Goal: Task Accomplishment & Management: Manage account settings

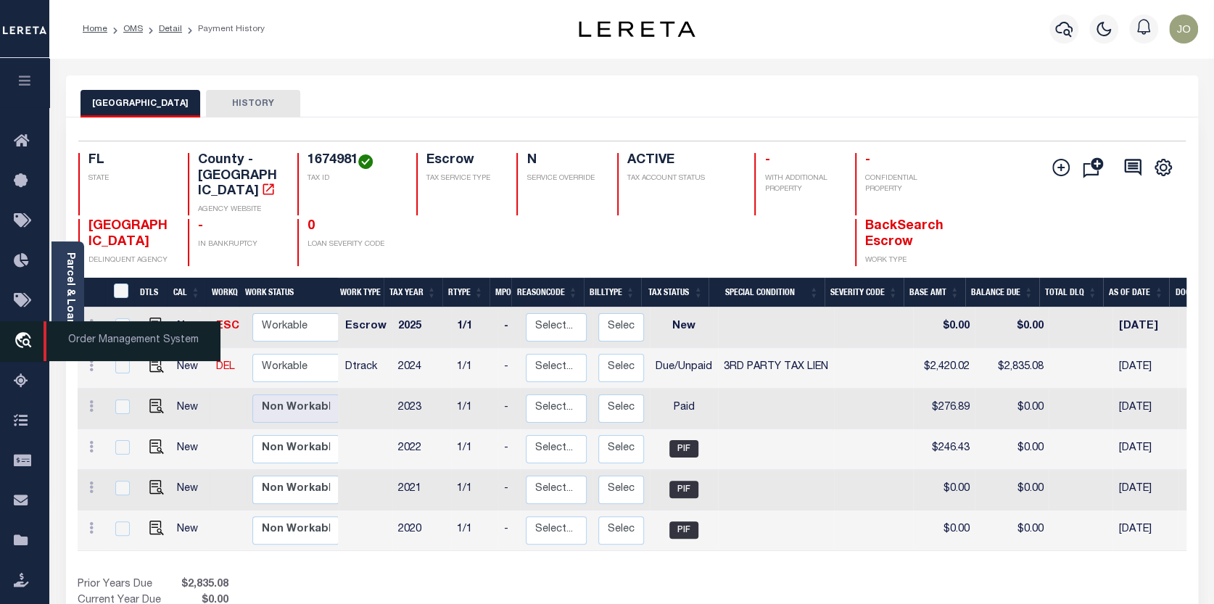
click at [20, 337] on icon "travel_explore" at bounding box center [25, 341] width 23 height 19
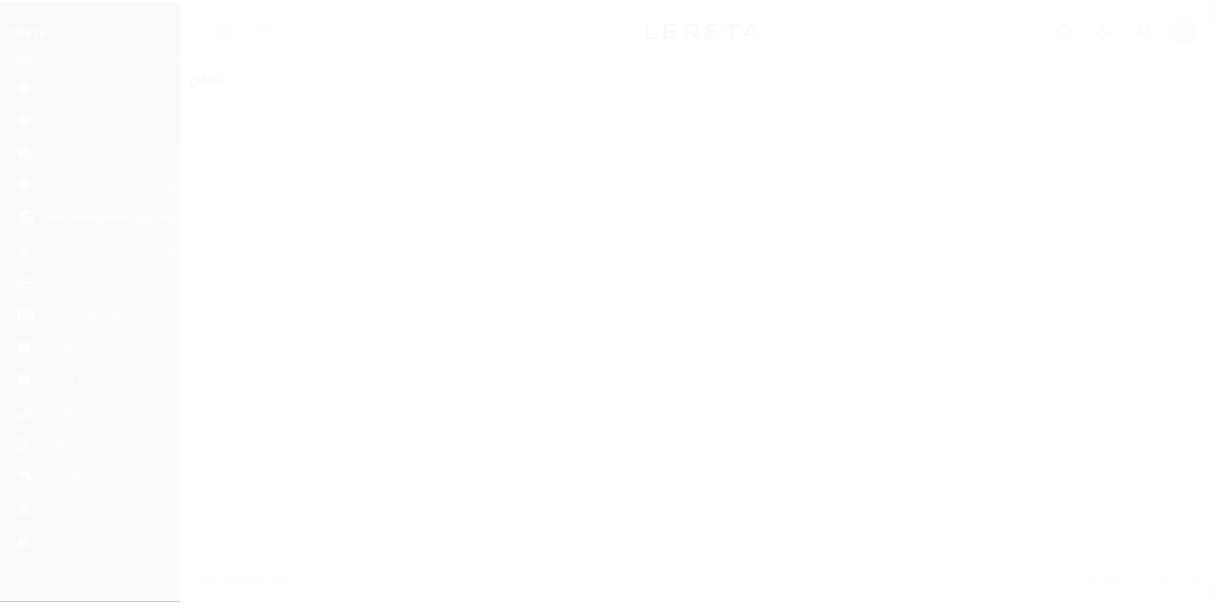
scroll to position [100, 0]
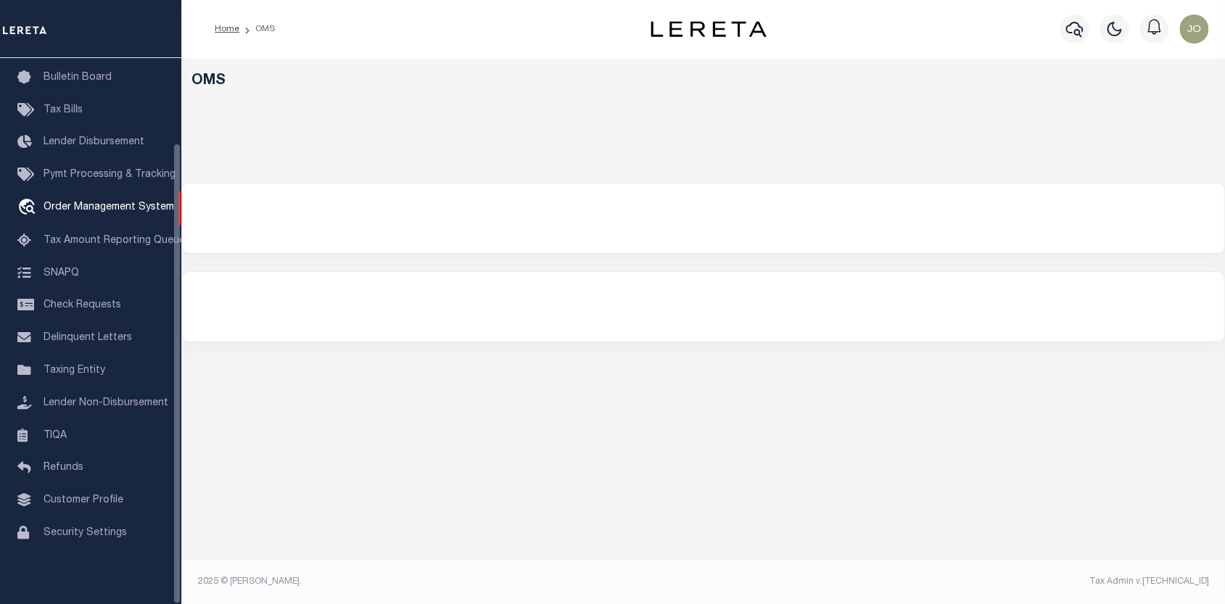
select select "200"
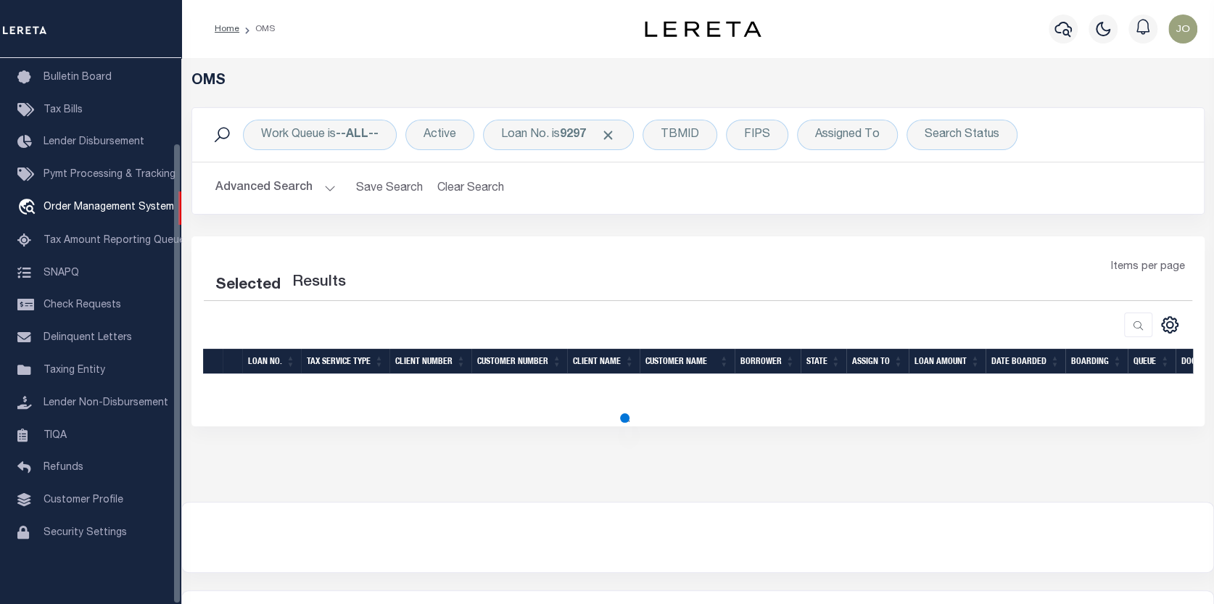
select select "200"
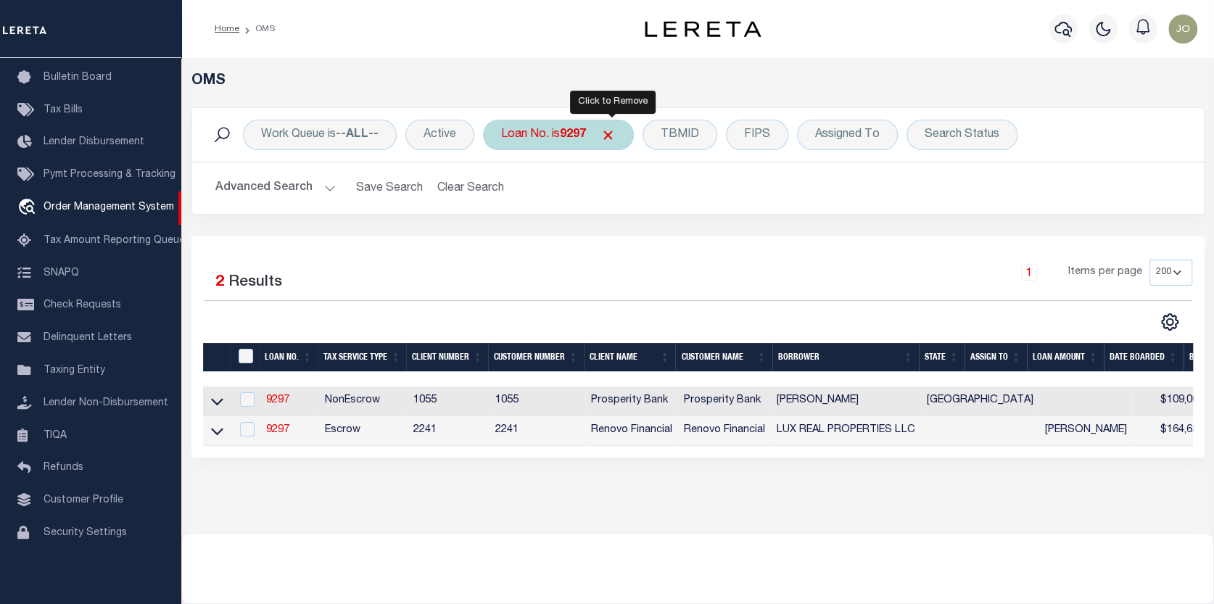
click at [614, 129] on span "Click to Remove" at bounding box center [608, 135] width 15 height 15
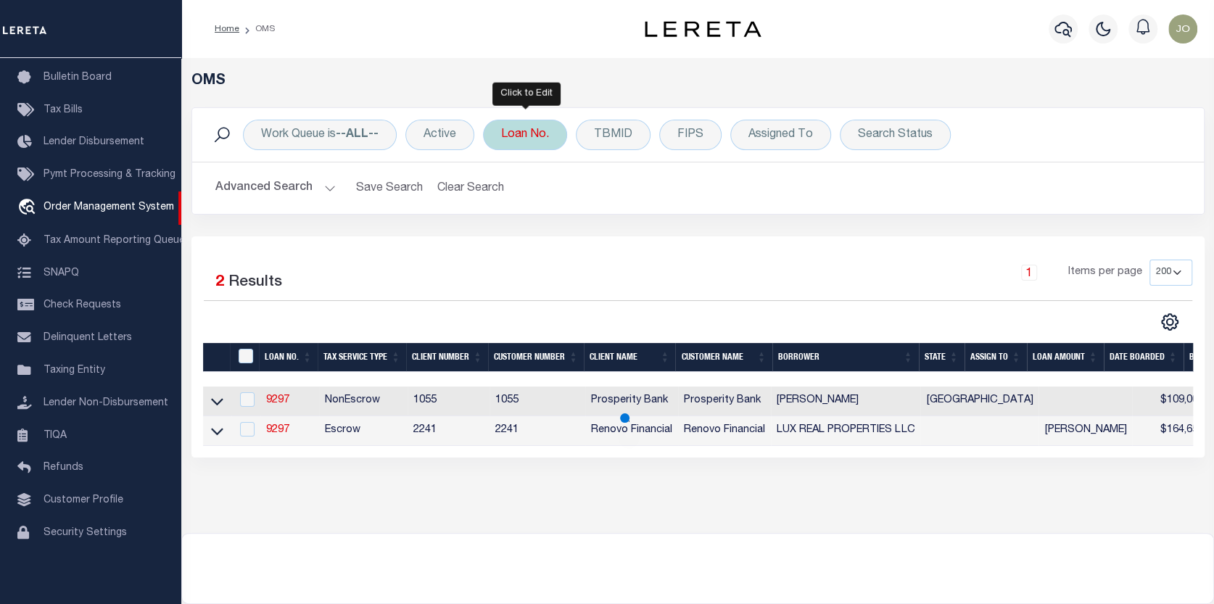
click at [513, 128] on div "Loan No." at bounding box center [525, 135] width 84 height 30
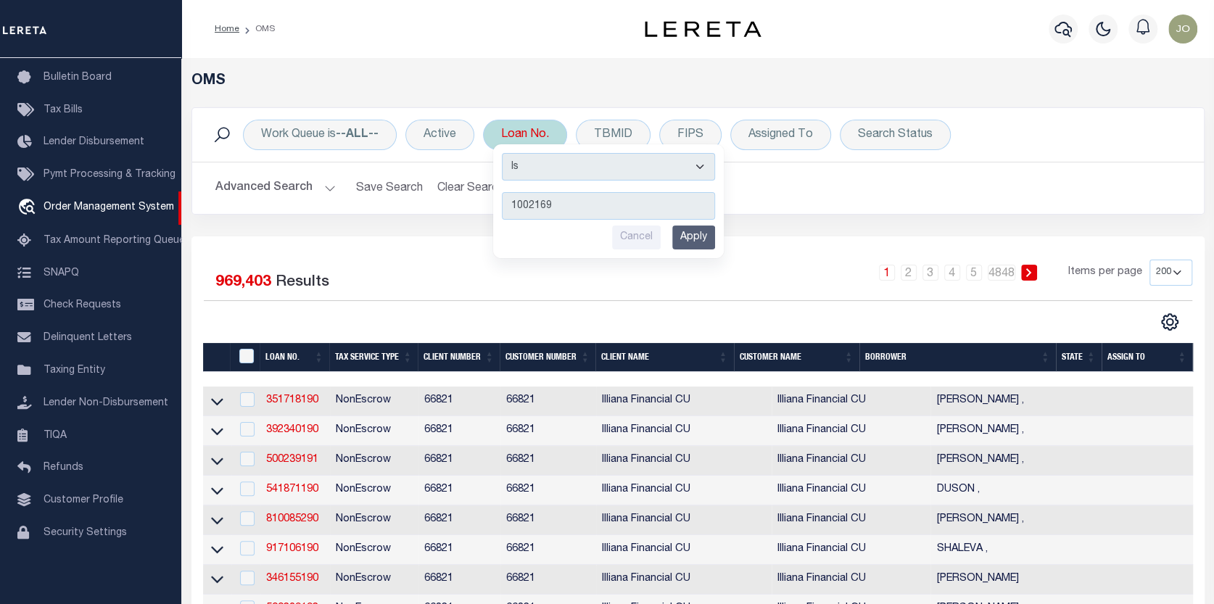
type input "10021691"
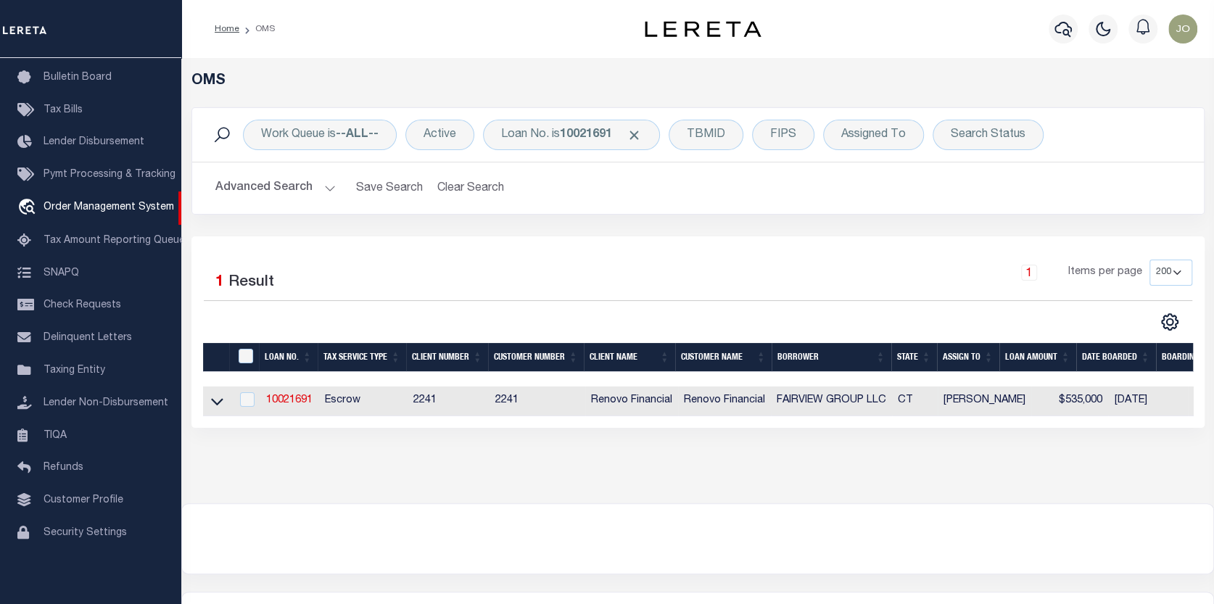
click at [291, 392] on td "10021691" at bounding box center [289, 402] width 59 height 30
checkbox input "true"
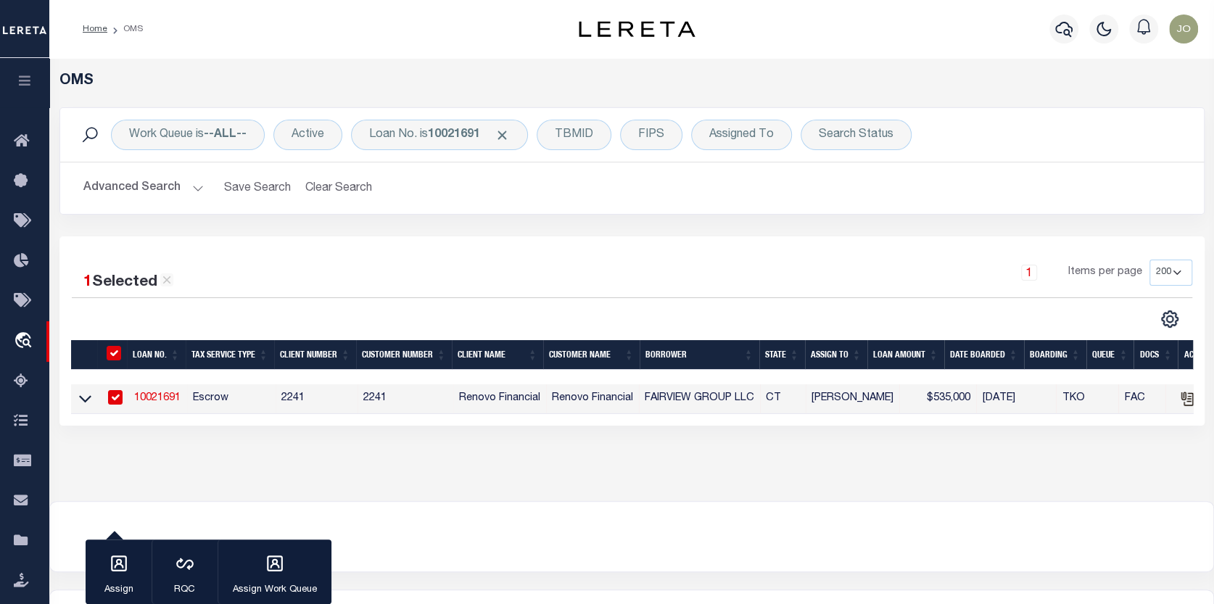
click at [149, 397] on link "10021691" at bounding box center [157, 398] width 46 height 10
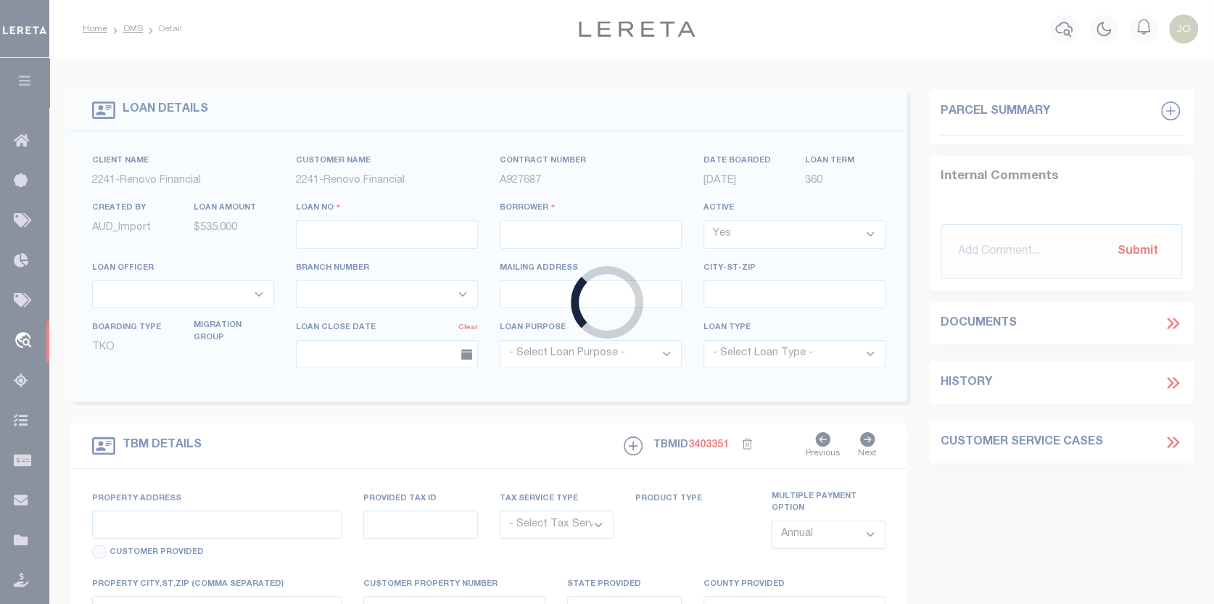
type input "10021691"
type input "FAIRVIEW GROUP LLC"
select select
type input "[STREET_ADDRESS]"
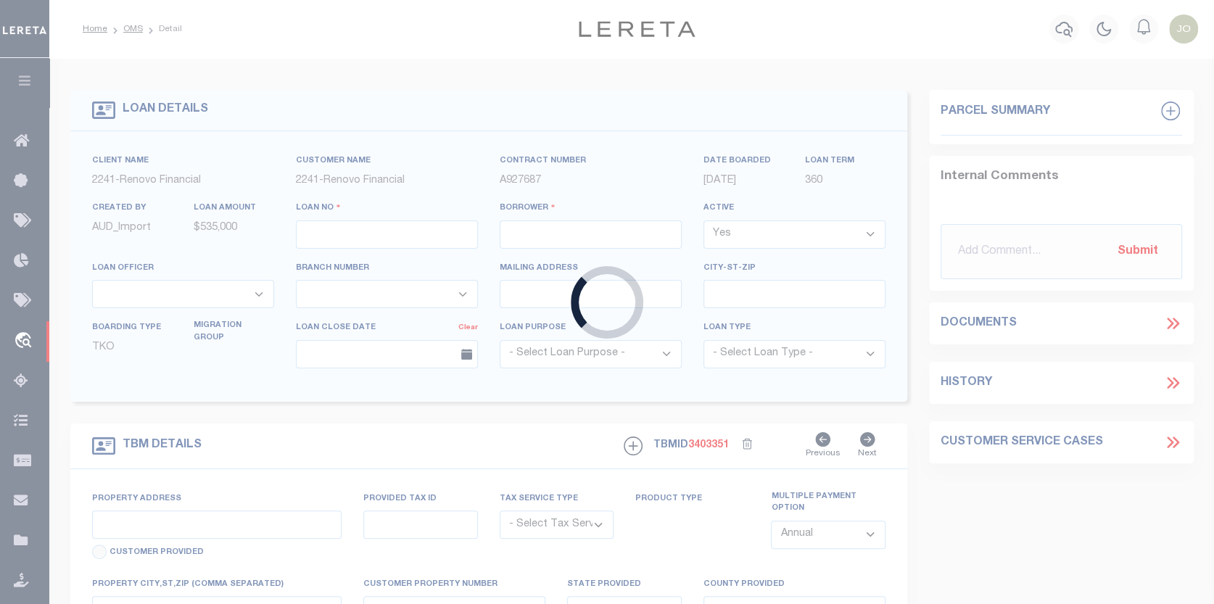
type input "[GEOGRAPHIC_DATA]"
select select "10"
select select "Escrow"
select select "25067"
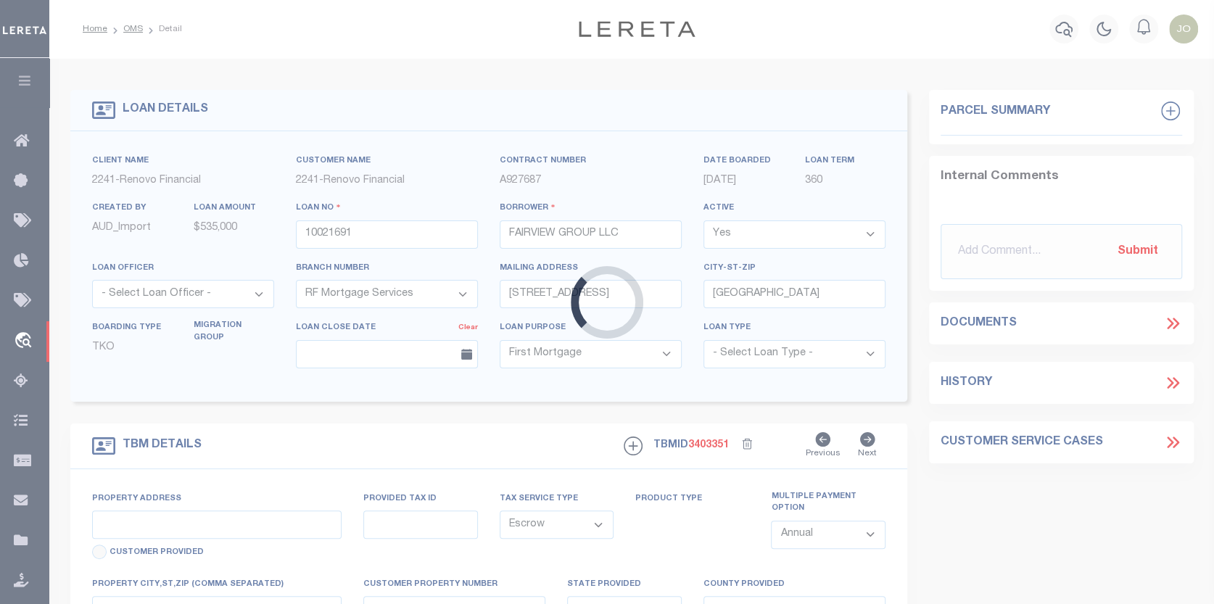
type input "[STREET_ADDRESS]"
type input "023305340063 0000000000"
type input "[GEOGRAPHIC_DATA], CT 06710"
type input "a0kUS000007erJJ"
type input "CT"
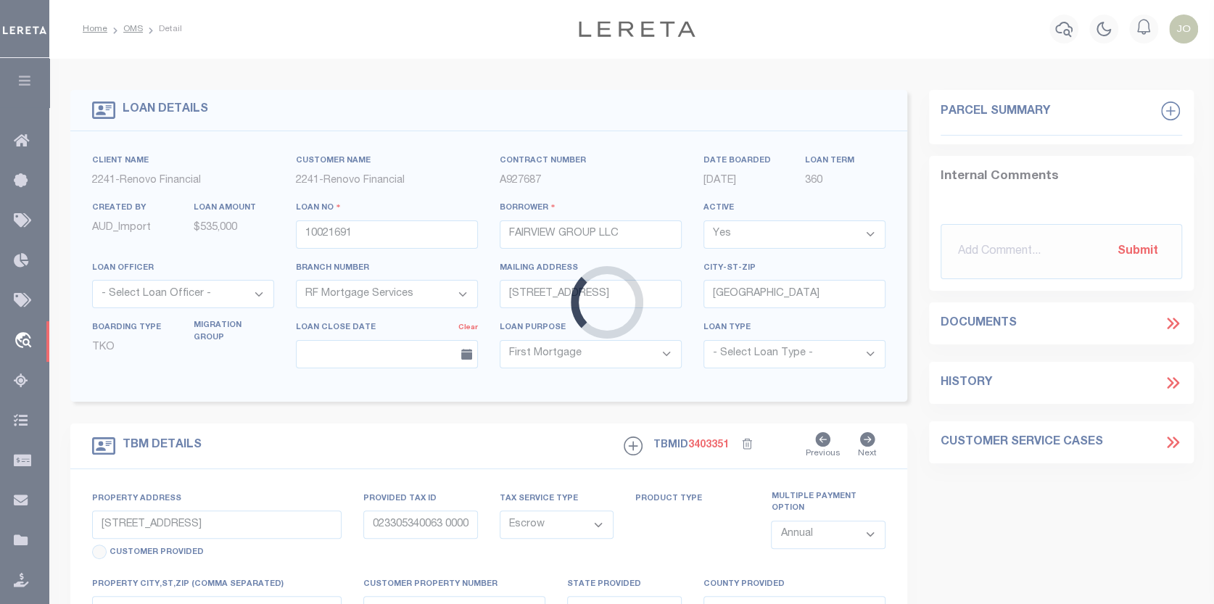
select select
type textarea "Liability Limited to Customer Provided Parcel"
select select
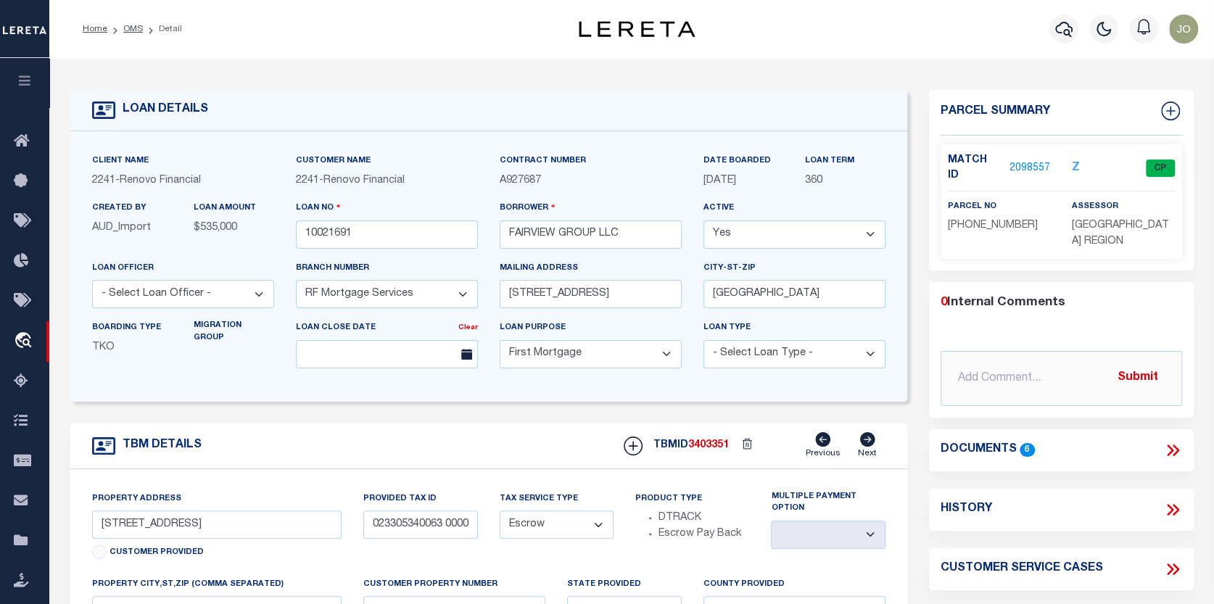
click at [1026, 161] on link "2098557" at bounding box center [1030, 168] width 41 height 15
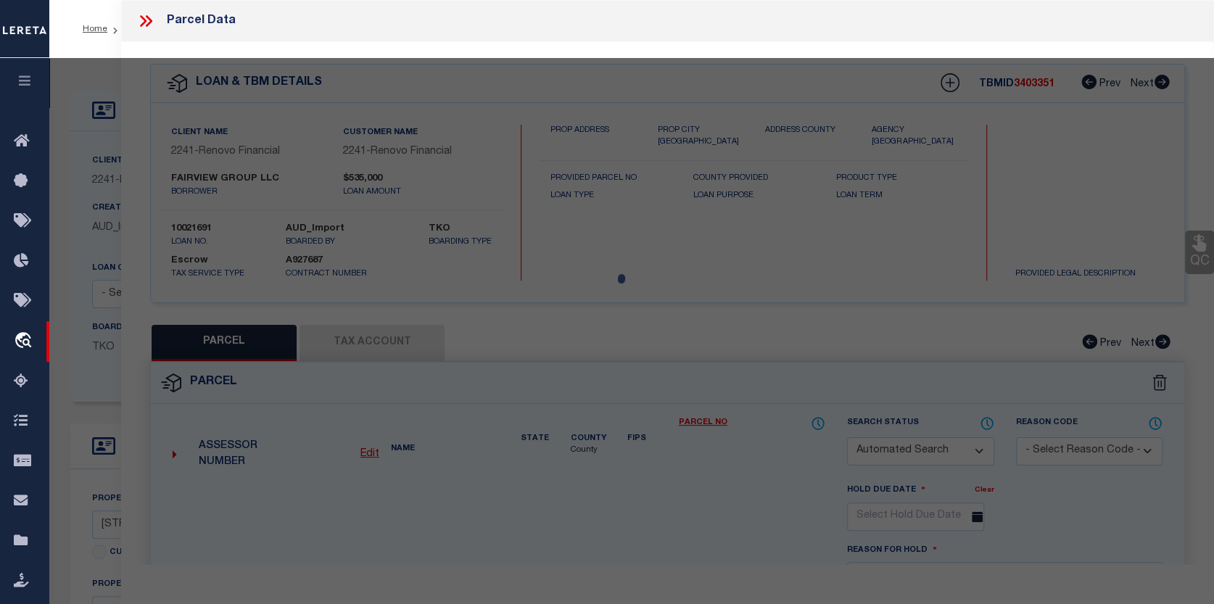
checkbox input "false"
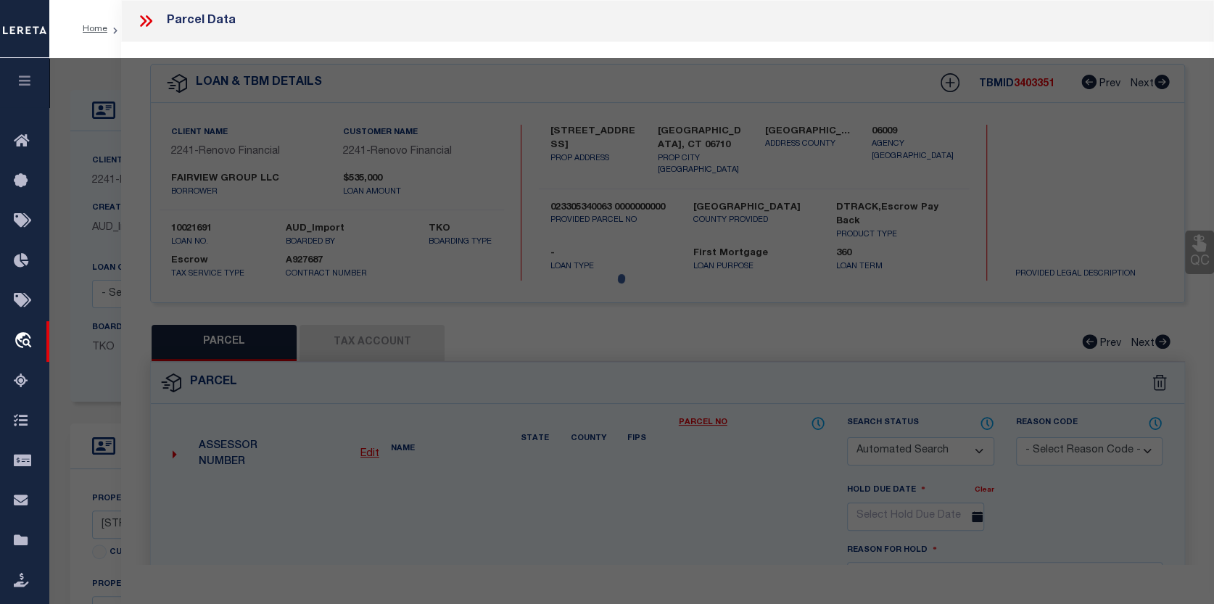
select select "CP"
type input "FAIRVIEW GROUP LLC"
select select "AGW"
select select
type input "[STREET_ADDRESS]"
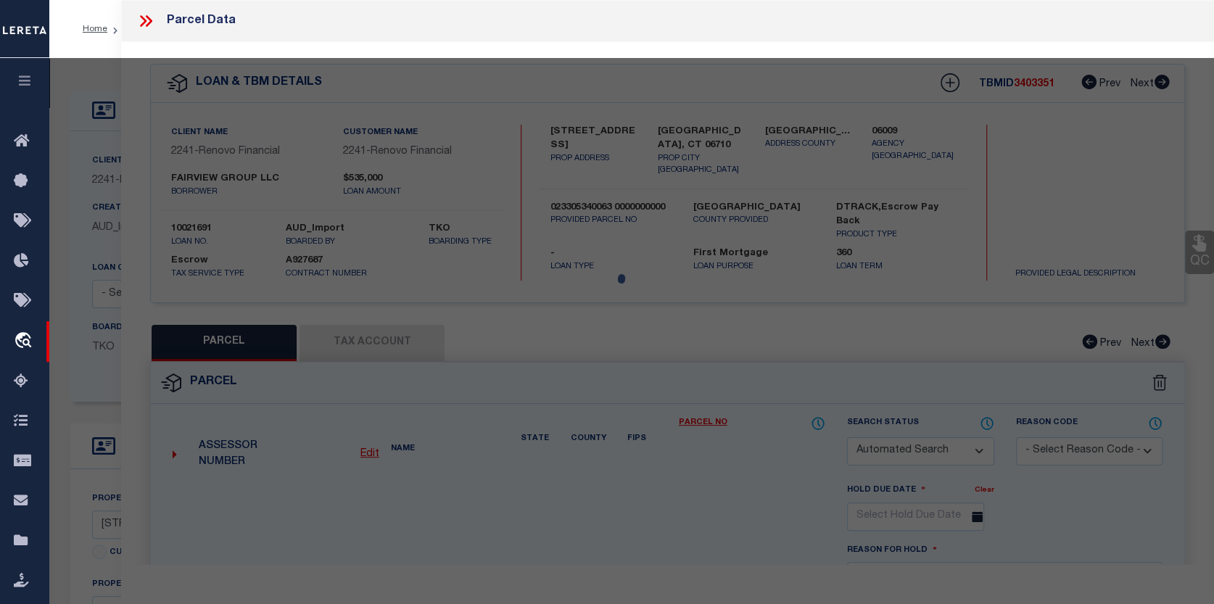
checkbox input "false"
type input "WATERBURY, CT 06710"
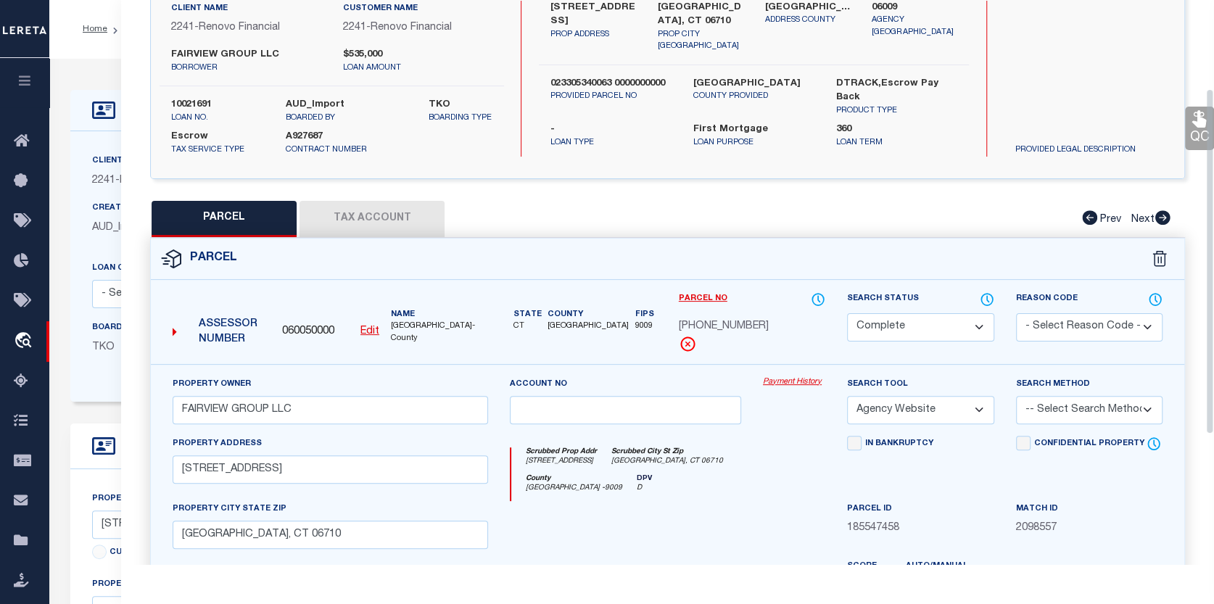
scroll to position [145, 0]
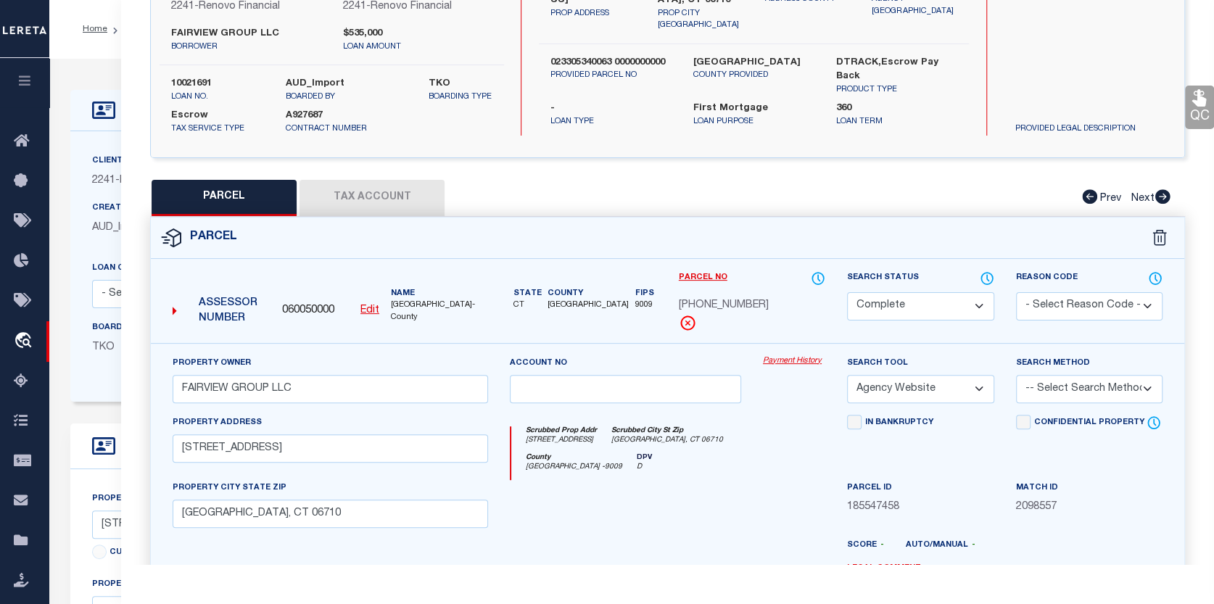
click at [800, 358] on link "Payment History" at bounding box center [794, 361] width 62 height 12
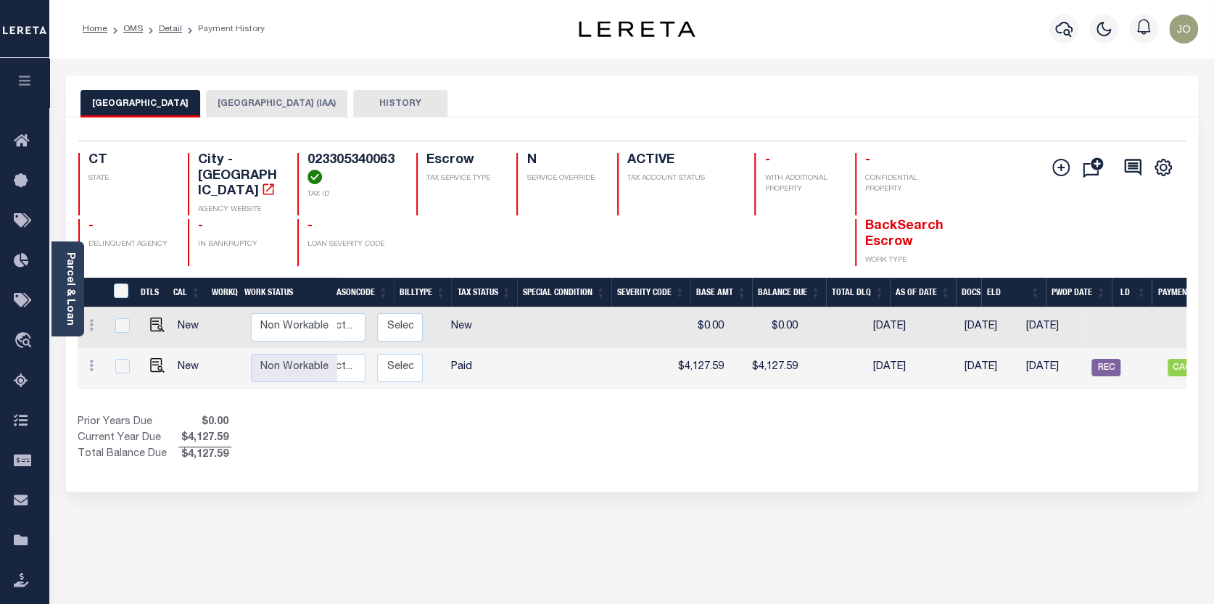
scroll to position [0, 212]
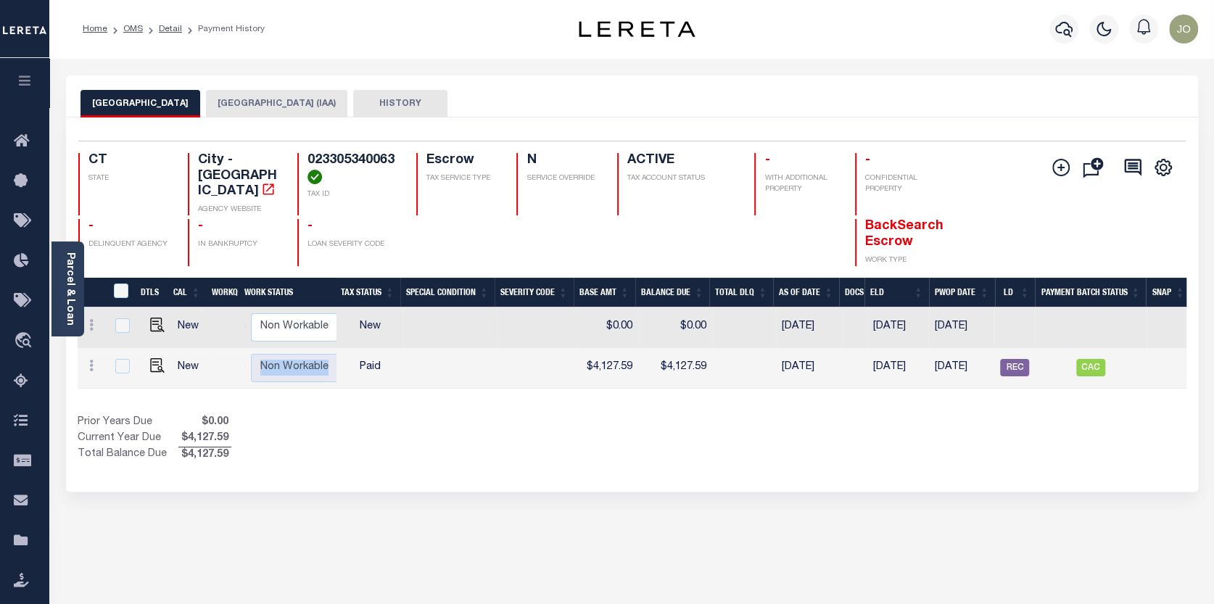
drag, startPoint x: 508, startPoint y: 385, endPoint x: 228, endPoint y: 359, distance: 281.2
click at [230, 359] on div "DTLS CAL WorkQ Work Status Work Type Tax Year RType MPO ReasonCode BillType Tax…" at bounding box center [632, 371] width 1109 height 186
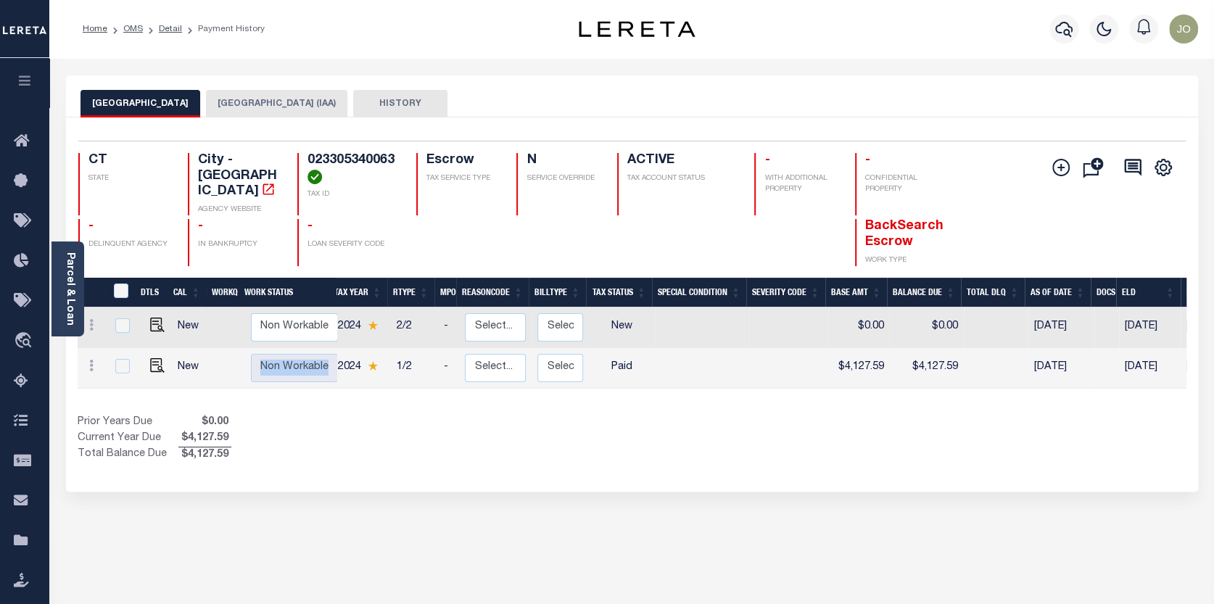
scroll to position [0, 157]
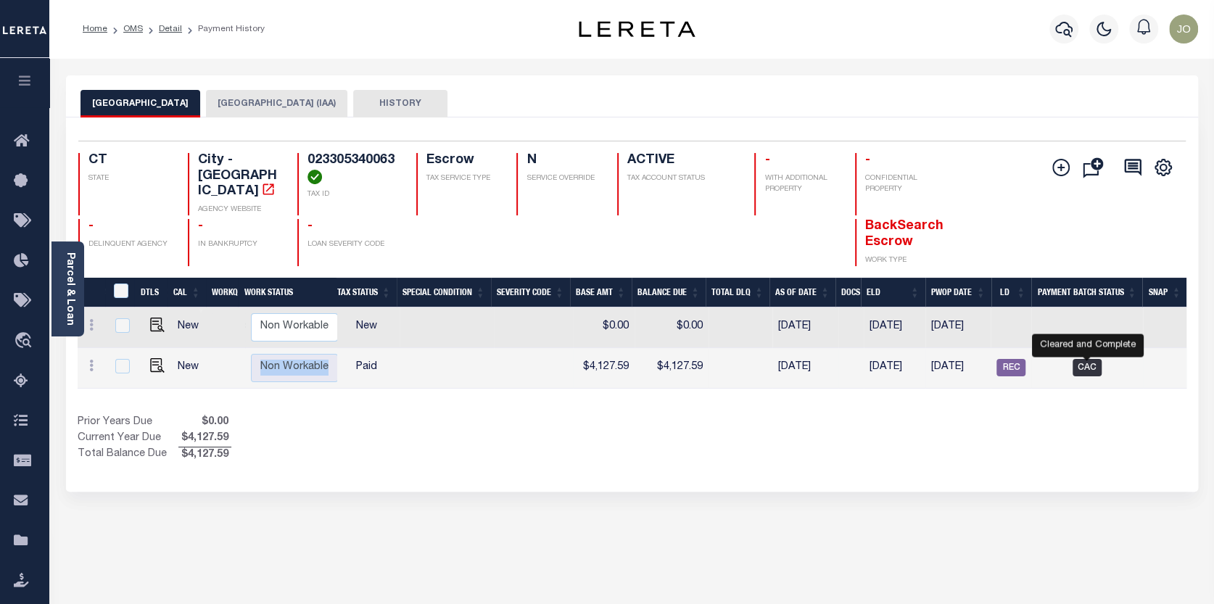
click at [1082, 359] on span "CAC" at bounding box center [1087, 367] width 29 height 17
checkbox input "true"
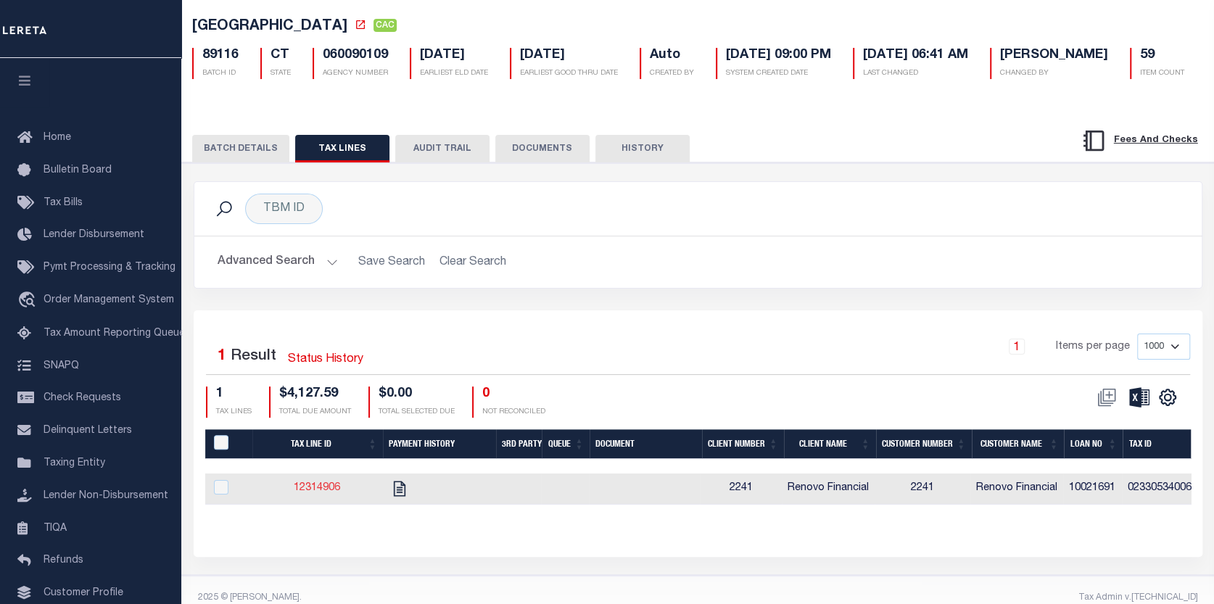
click at [313, 486] on link "12314906" at bounding box center [317, 488] width 46 height 10
checkbox input "true"
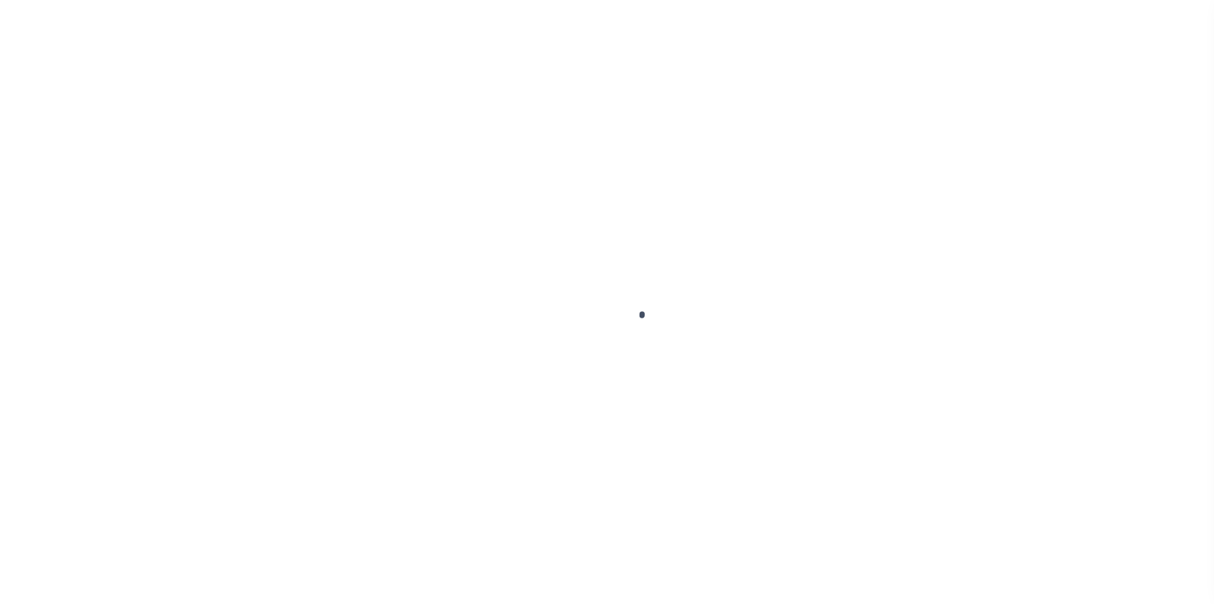
select select "PYD"
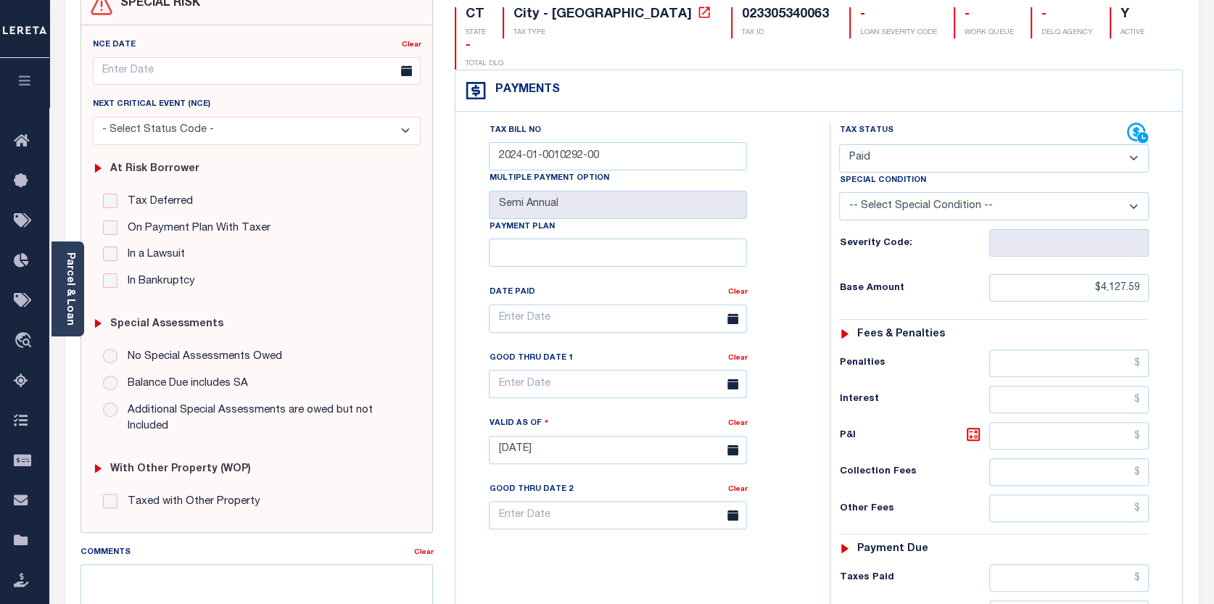
scroll to position [145, 0]
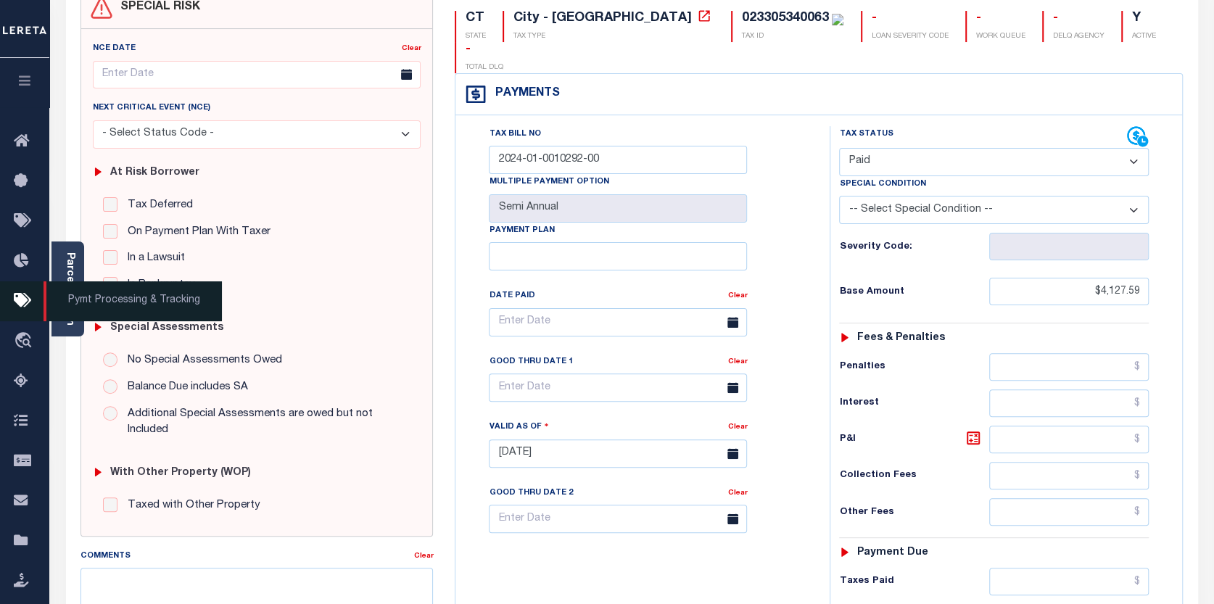
click at [71, 303] on span "Pymt Processing & Tracking" at bounding box center [133, 301] width 178 height 40
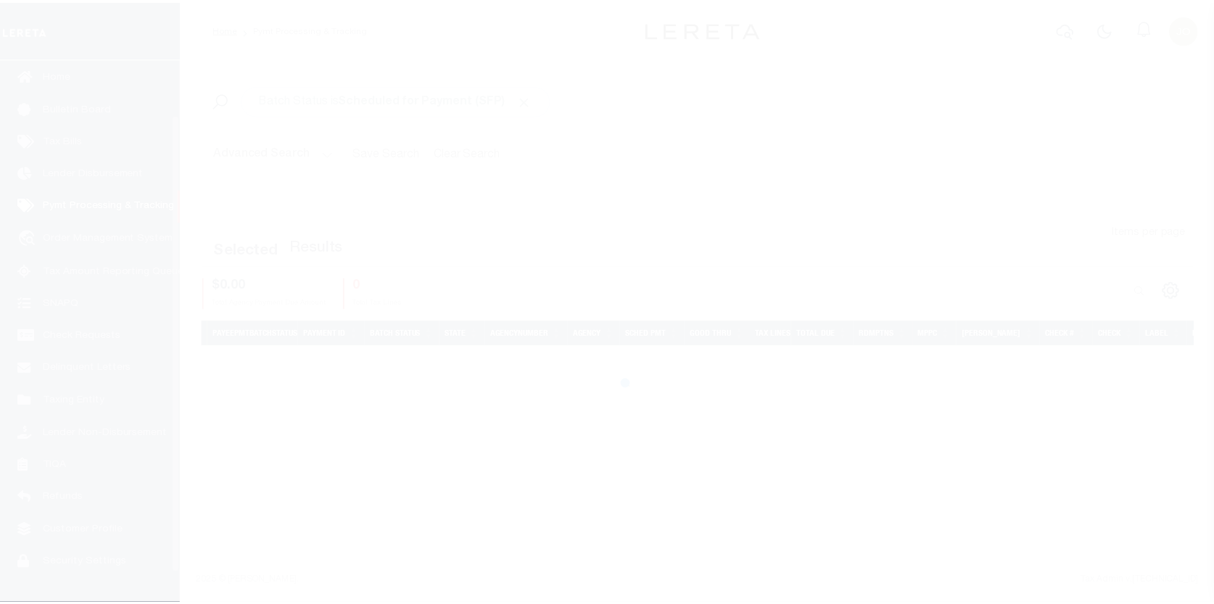
scroll to position [65, 0]
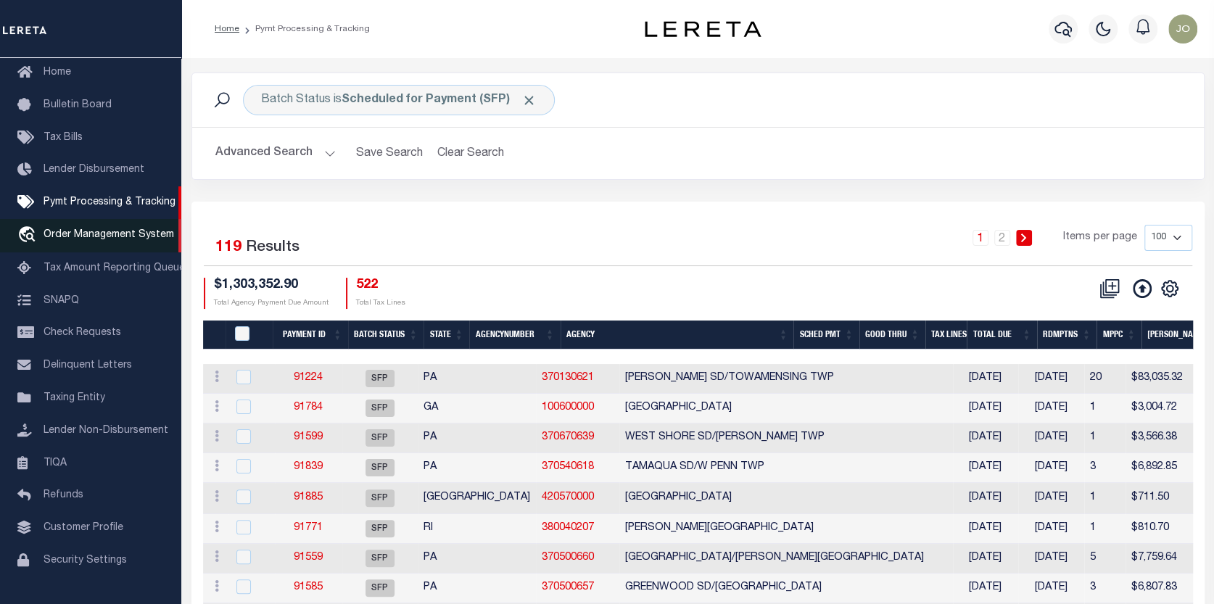
click at [76, 235] on span "Order Management System" at bounding box center [109, 235] width 131 height 10
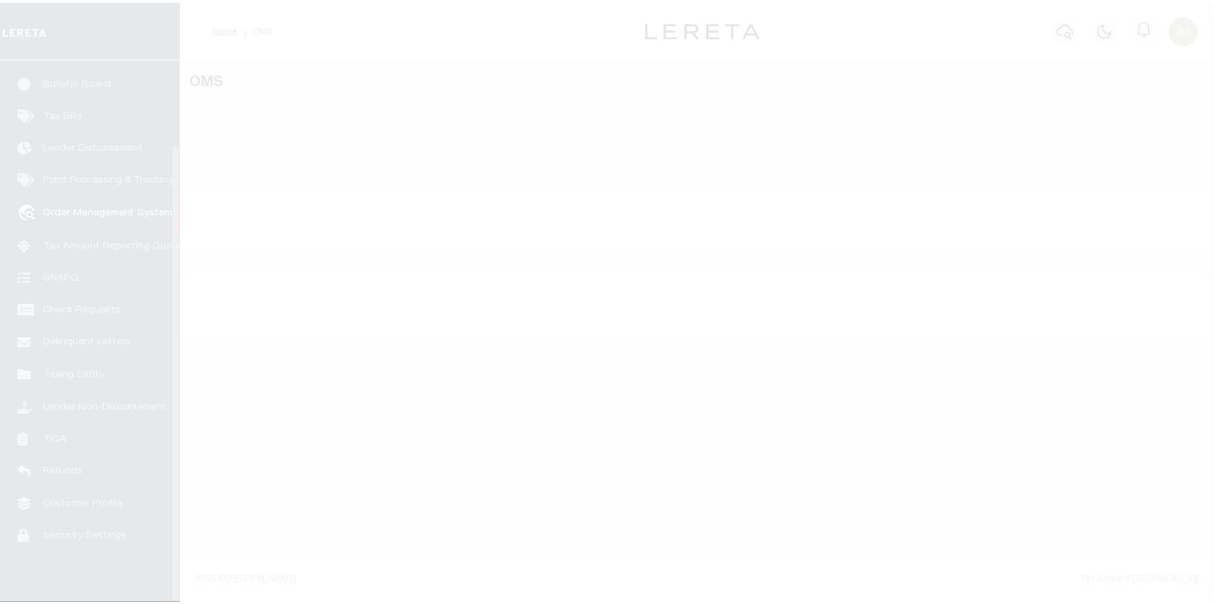
scroll to position [100, 0]
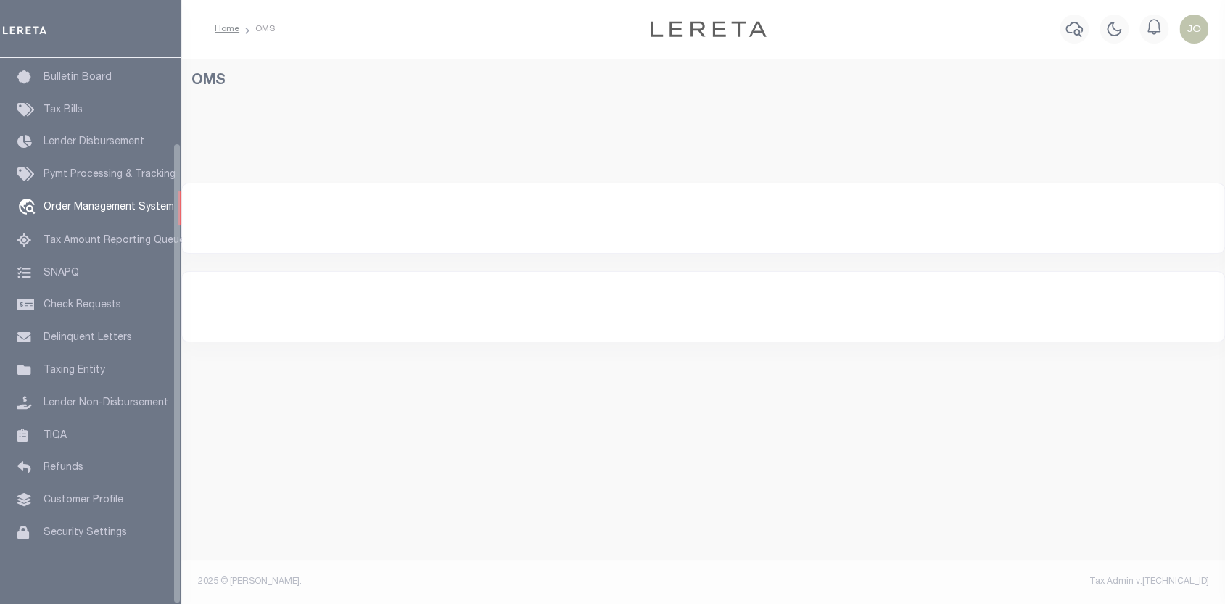
select select "200"
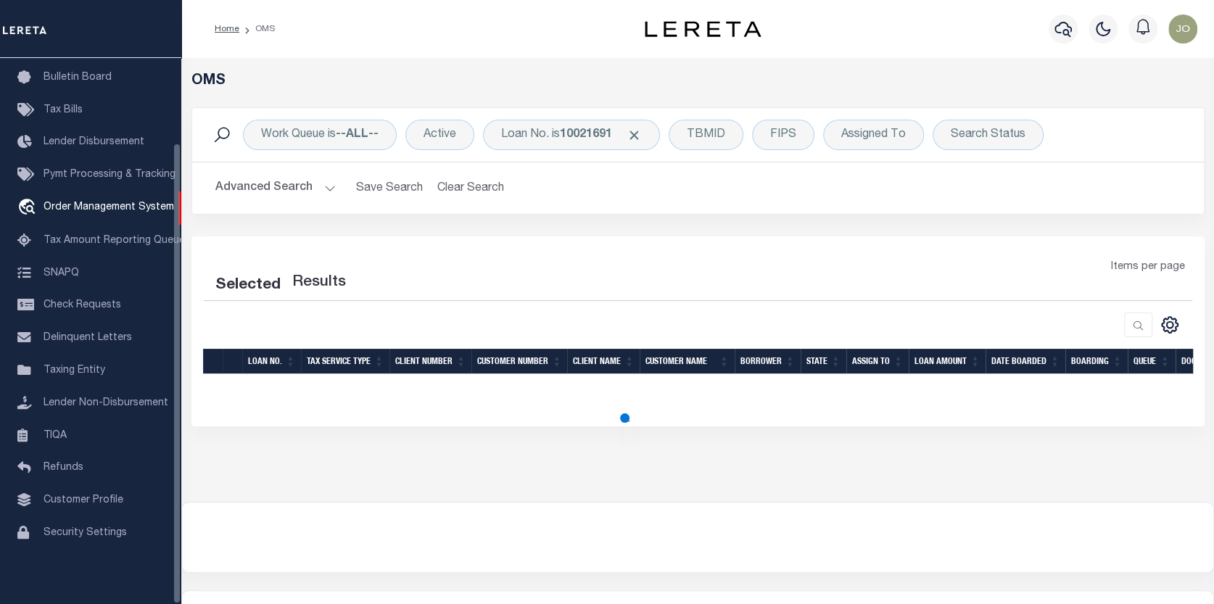
select select "200"
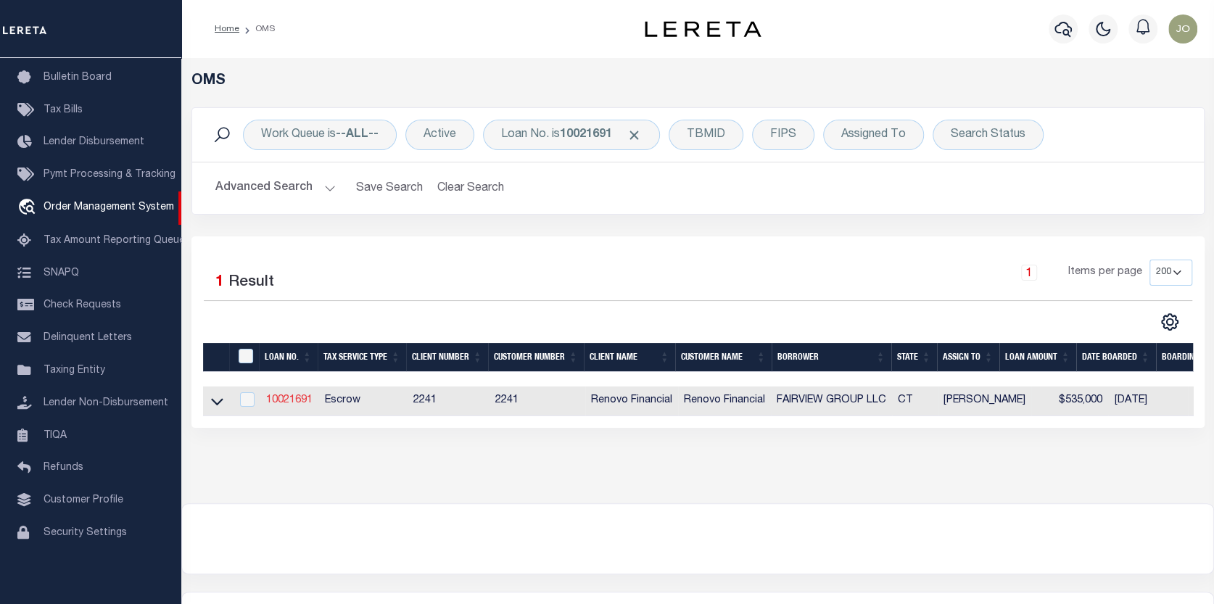
click at [302, 397] on link "10021691" at bounding box center [289, 400] width 46 height 10
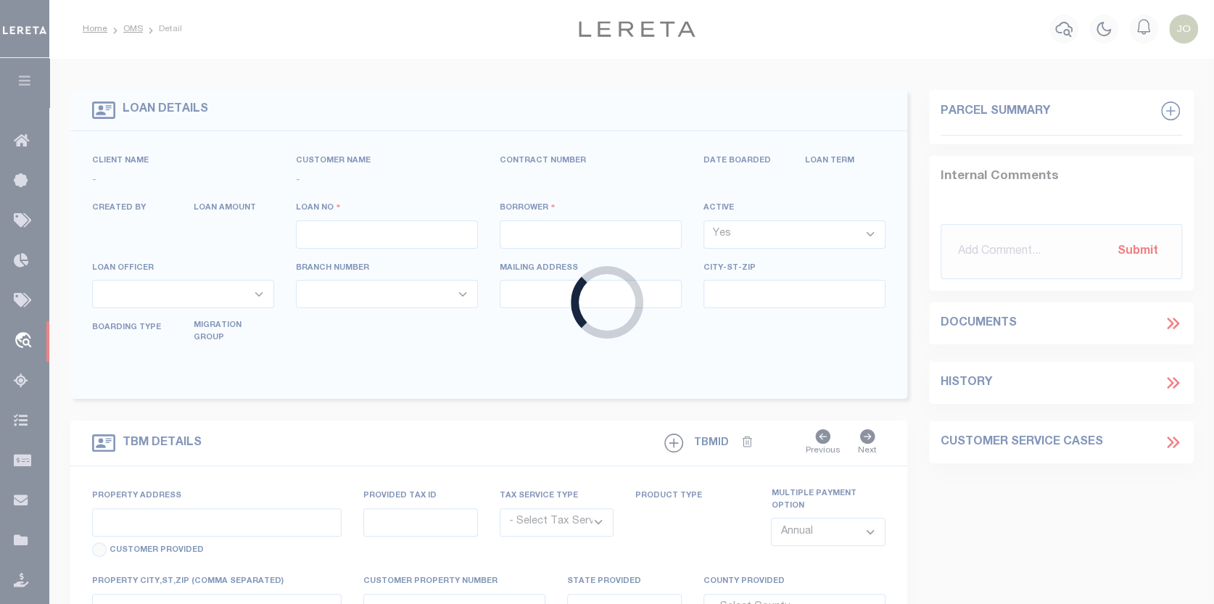
type input "10021691"
type input "FAIRVIEW GROUP LLC"
select select
type input "460 FLUSHING AVE APART"
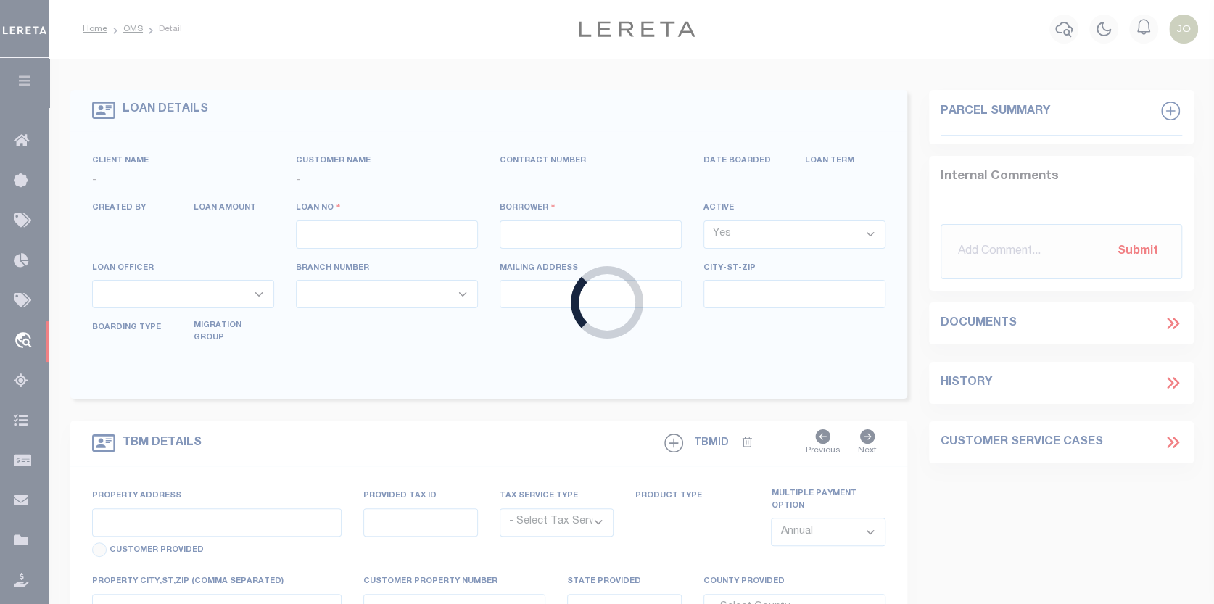
type input "BROOKLYN NY 11205"
select select "10"
select select "Escrow"
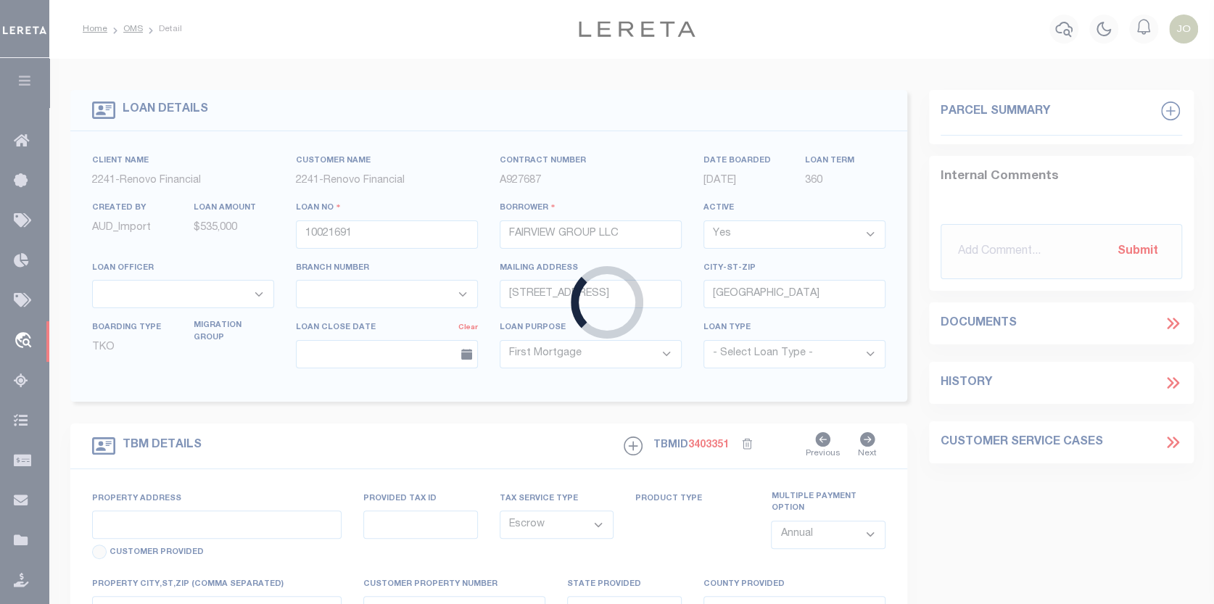
type input "[STREET_ADDRESS]"
type input "023305340063 0000000000"
type input "WATERBURY, CT 06710"
type input "a0kUS000007erJJ"
type input "CT"
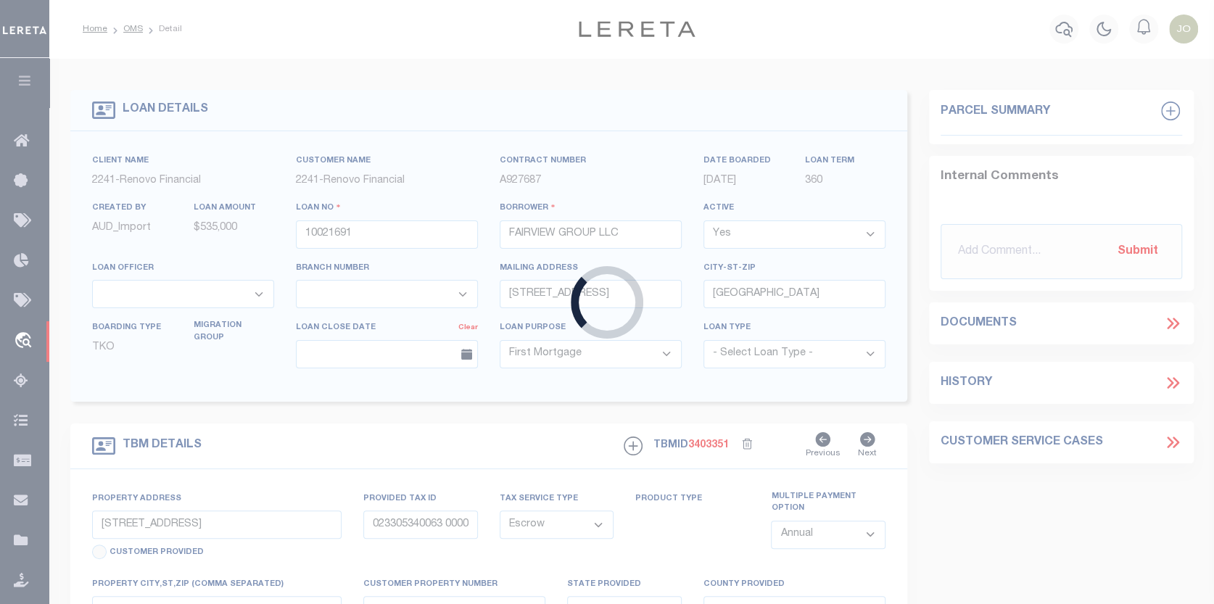
select select
type textarea "Liability Limited to Customer Provided Parcel"
select select "25067"
select select
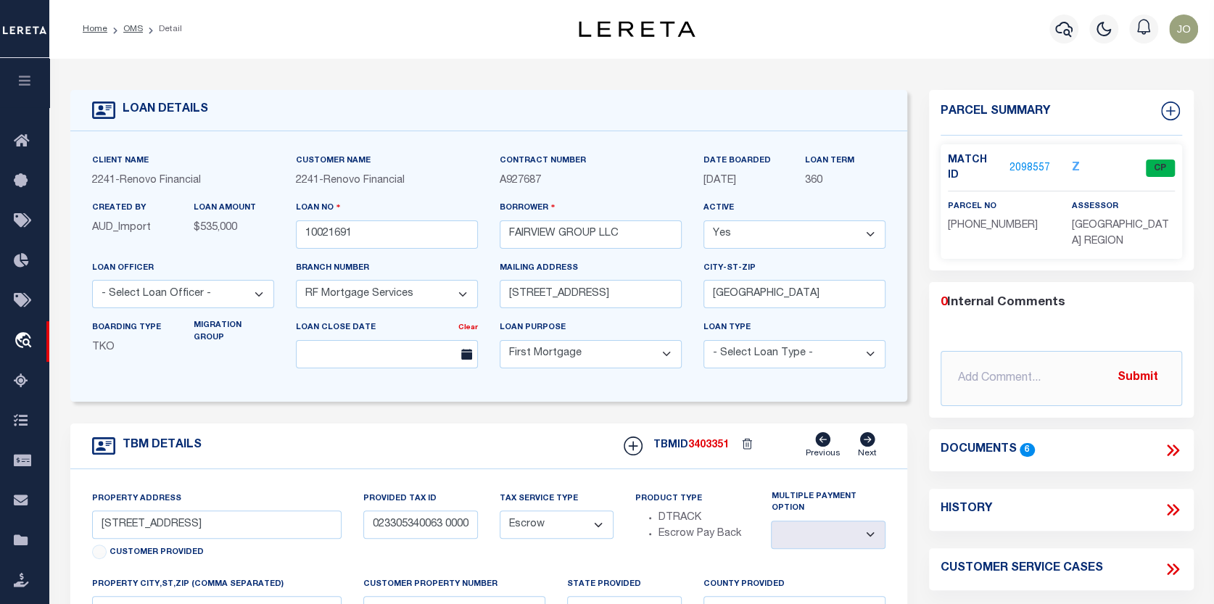
click at [1034, 161] on link "2098557" at bounding box center [1030, 168] width 41 height 15
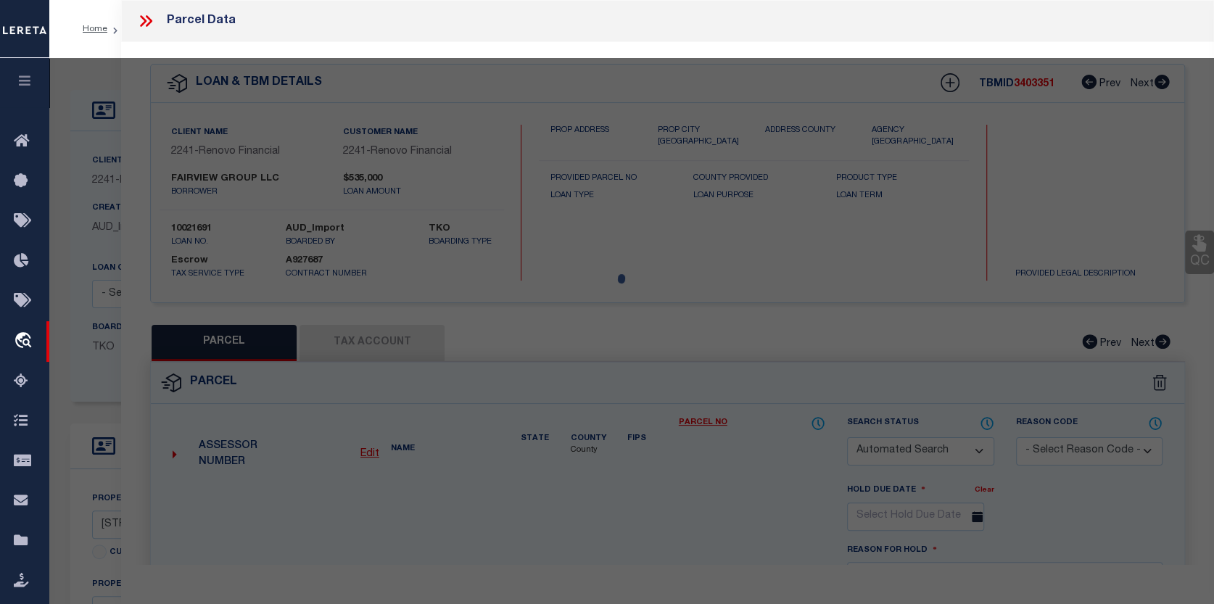
checkbox input "false"
select select "CP"
type input "FAIRVIEW GROUP LLC"
select select "AGW"
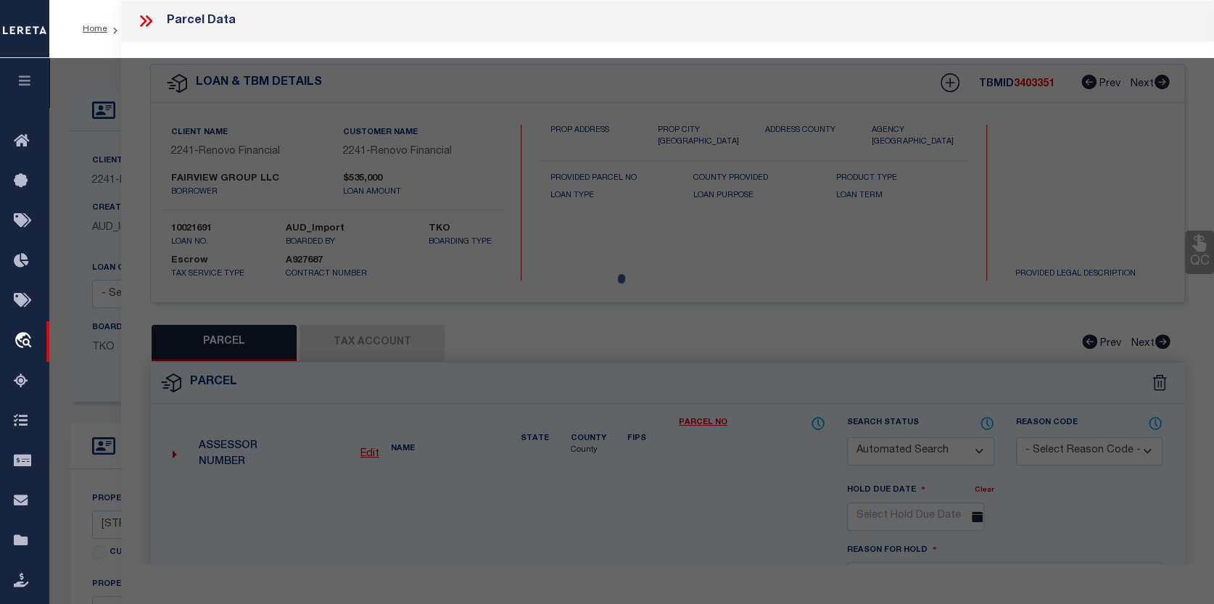
select select
type input "[STREET_ADDRESS]"
checkbox input "false"
type input "WATERBURY, CT 06710"
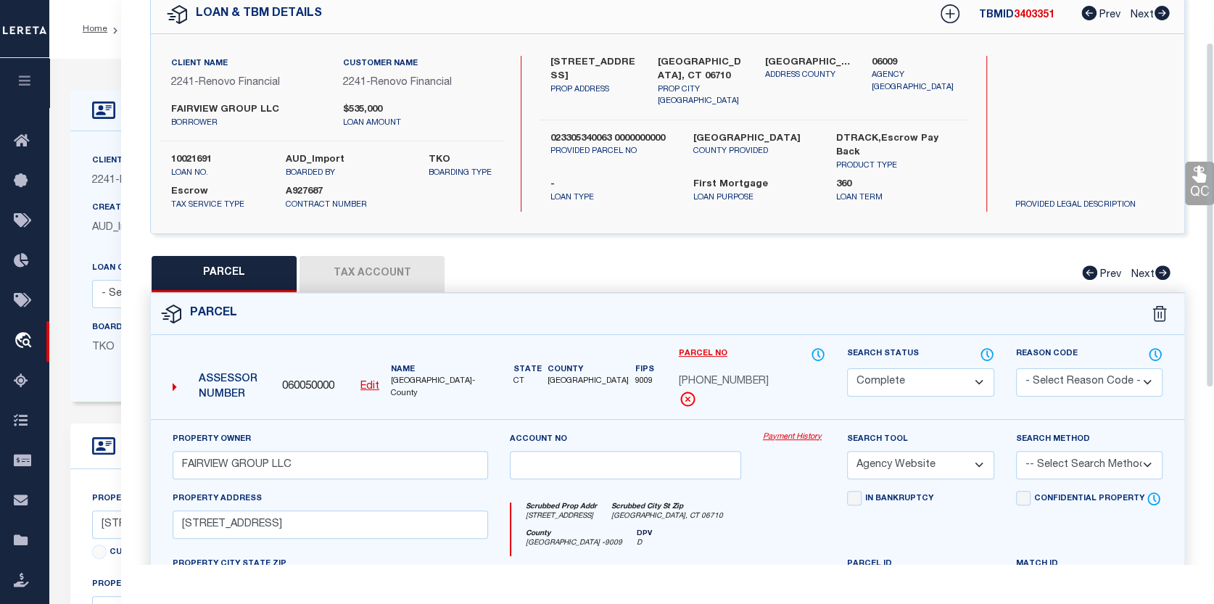
scroll to position [73, 0]
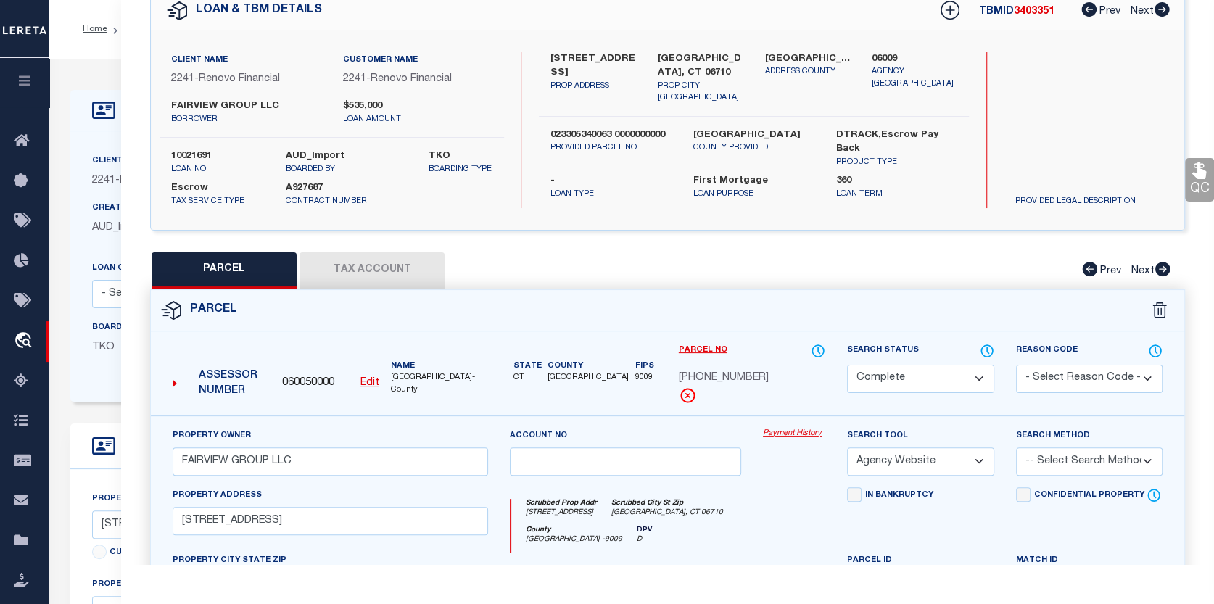
click at [804, 433] on link "Payment History" at bounding box center [794, 434] width 62 height 12
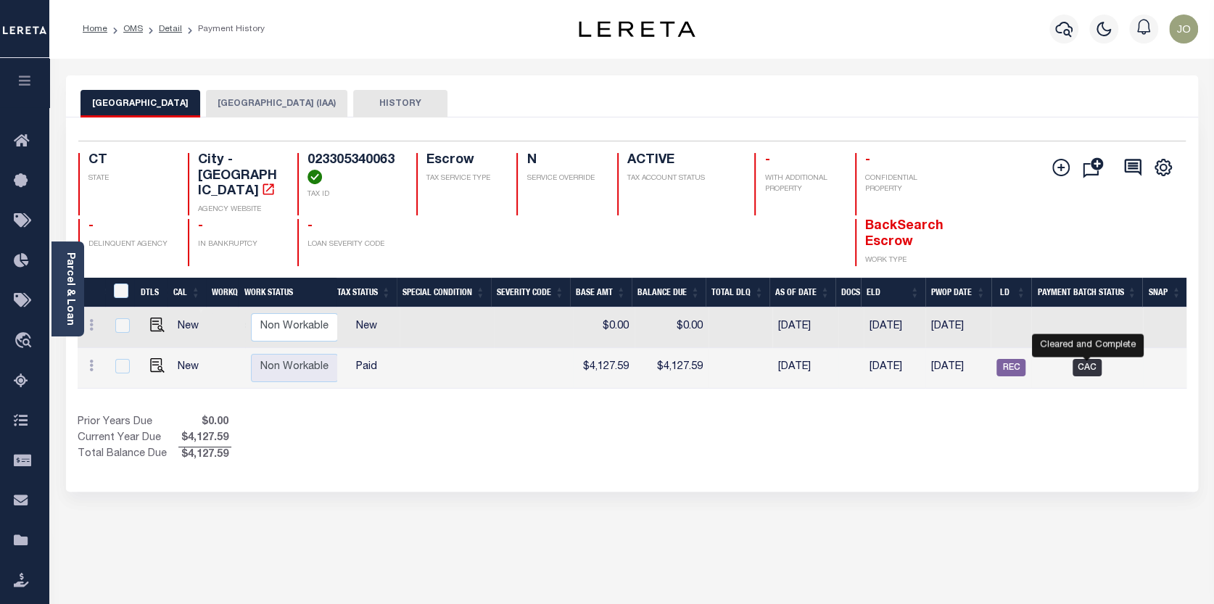
click at [1081, 359] on span "CAC" at bounding box center [1087, 367] width 29 height 17
checkbox input "true"
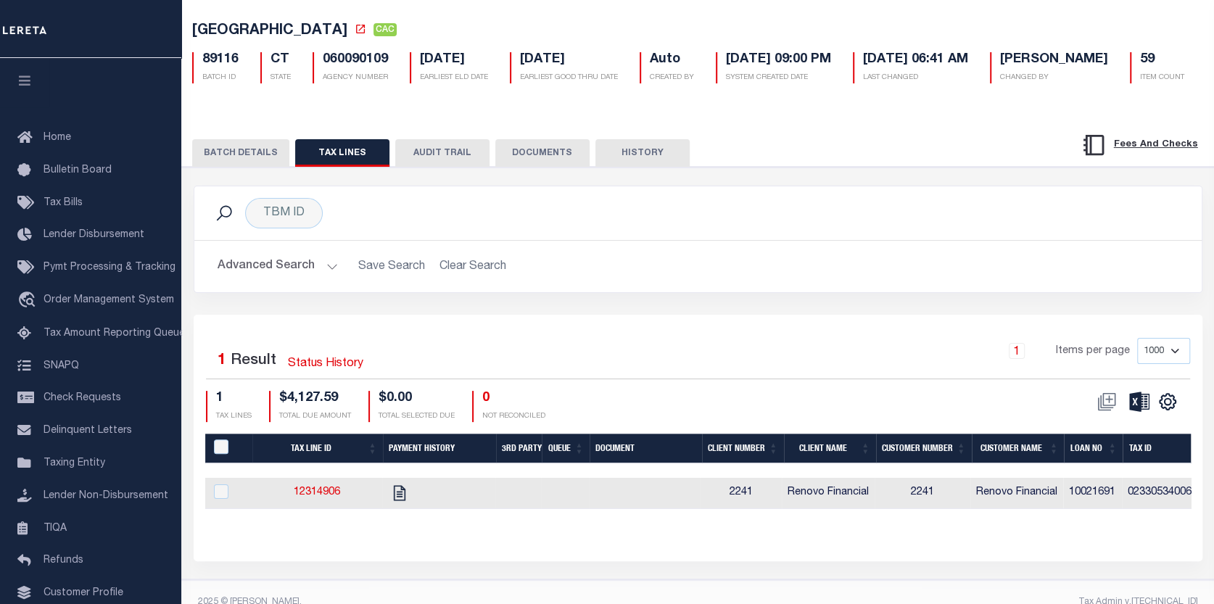
scroll to position [73, 0]
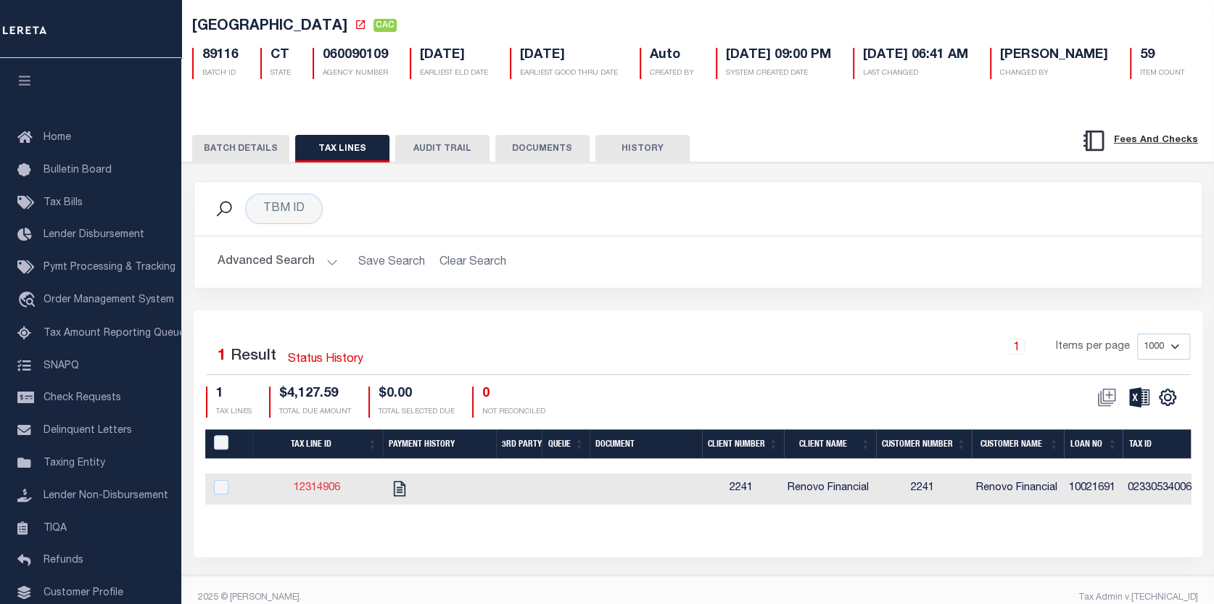
click at [328, 486] on link "12314906" at bounding box center [317, 488] width 46 height 10
checkbox input "true"
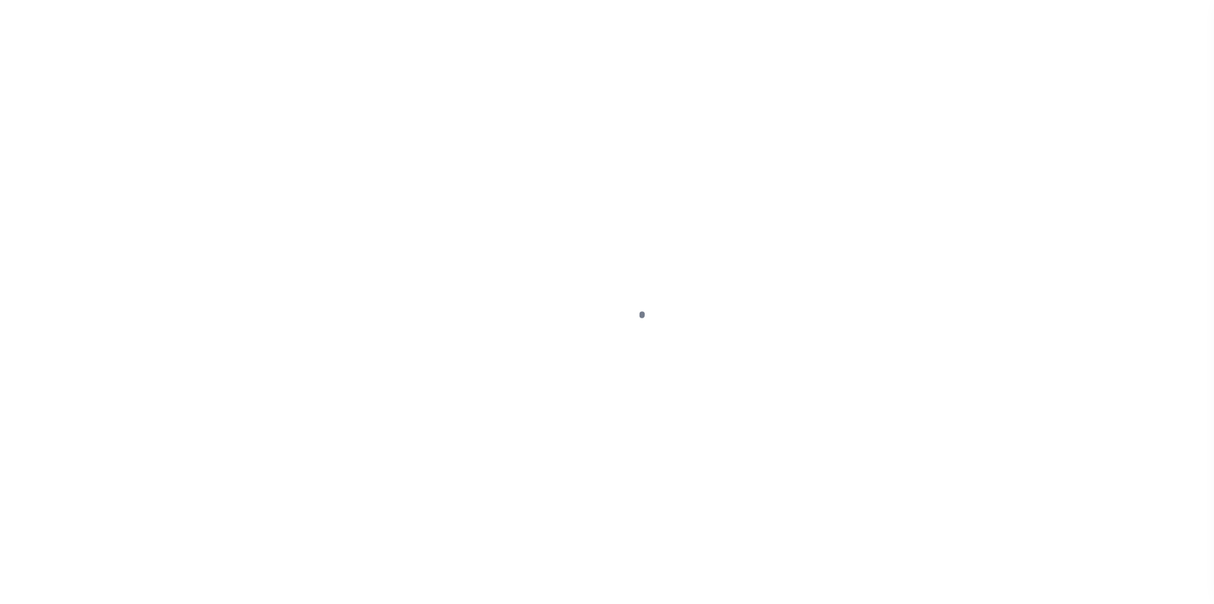
select select "PYD"
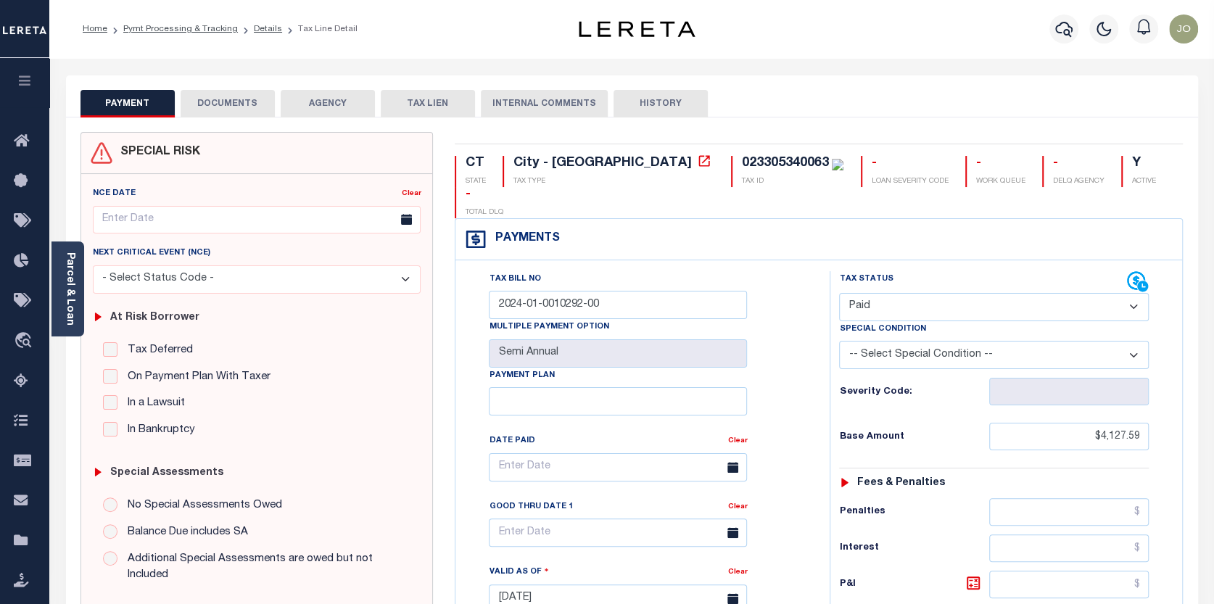
click at [205, 93] on button "DOCUMENTS" at bounding box center [228, 104] width 94 height 28
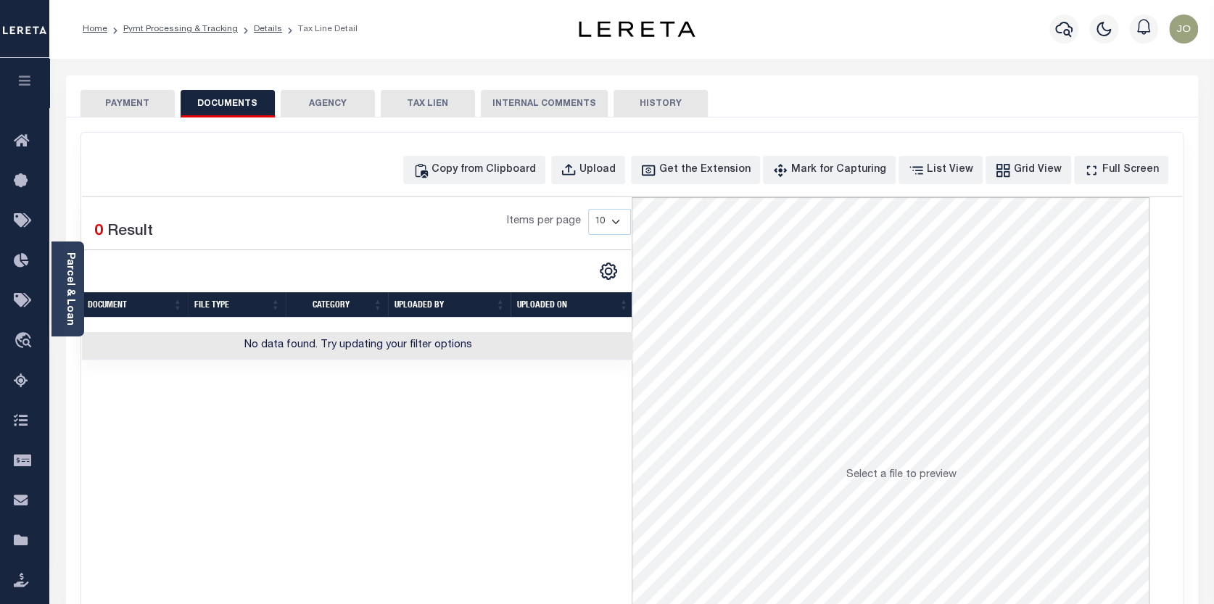
click at [315, 105] on button "AGENCY" at bounding box center [328, 104] width 94 height 28
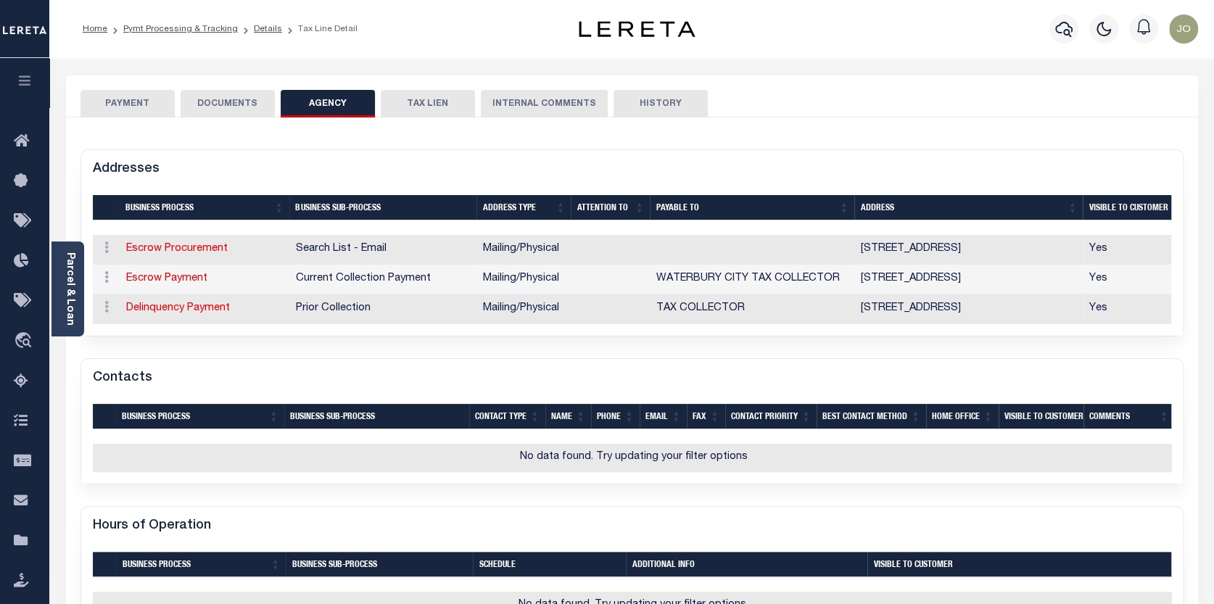
click at [640, 118] on div "SPECIAL RISK NCE Date Clear" at bounding box center [632, 539] width 1132 height 844
click at [643, 107] on button "HISTORY" at bounding box center [661, 104] width 94 height 28
select select "50"
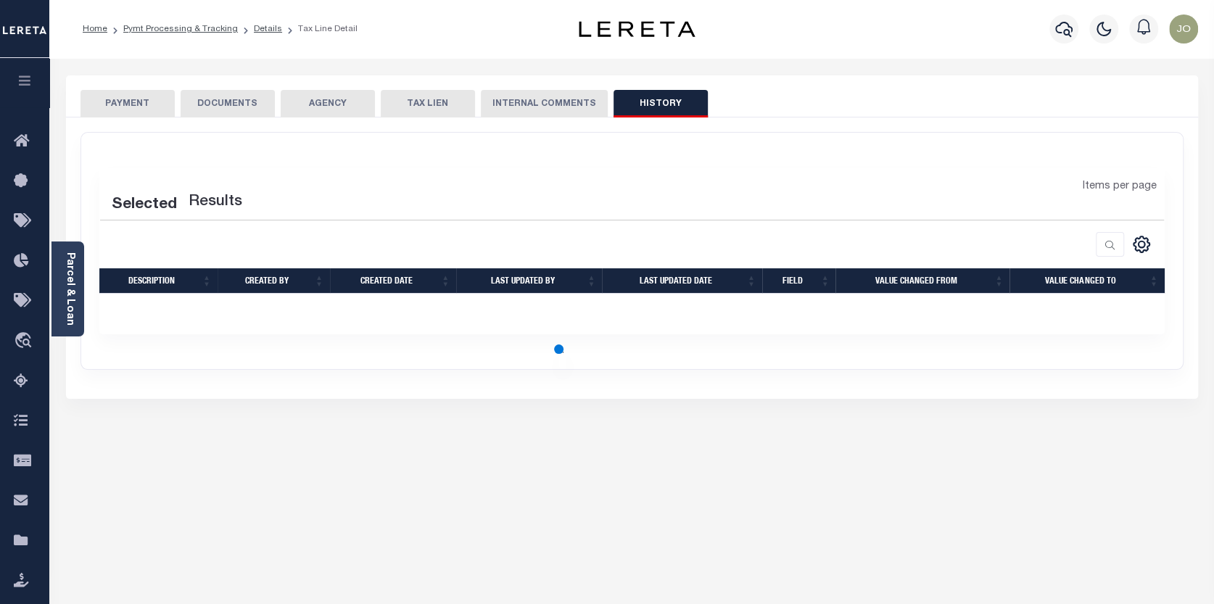
select select "50"
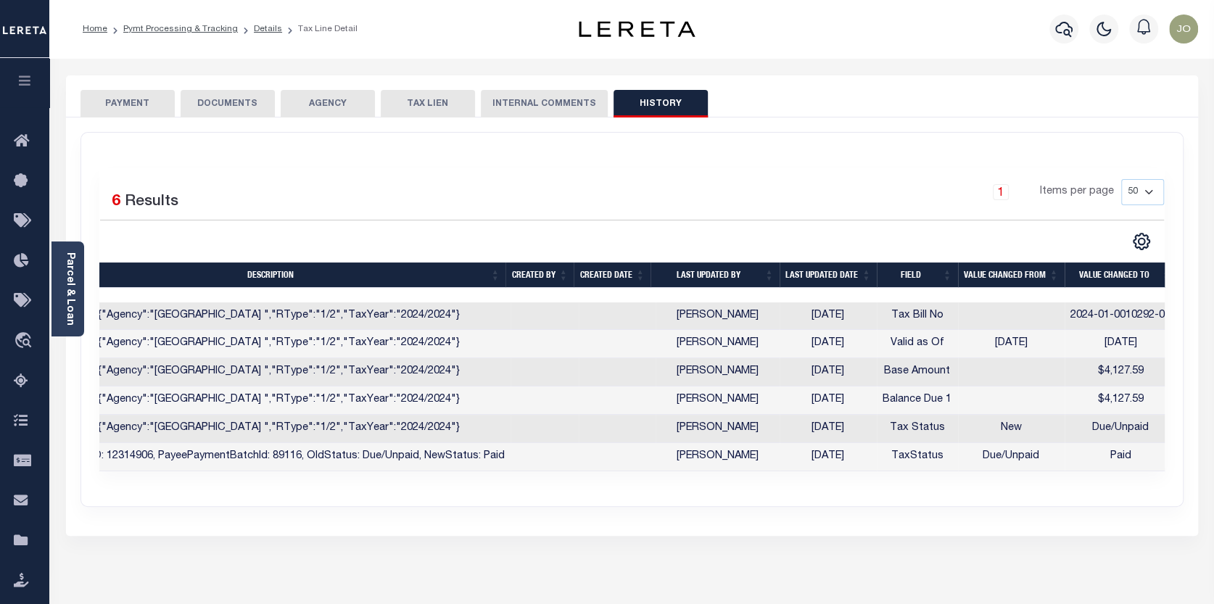
scroll to position [0, 63]
